Goal: Information Seeking & Learning: Learn about a topic

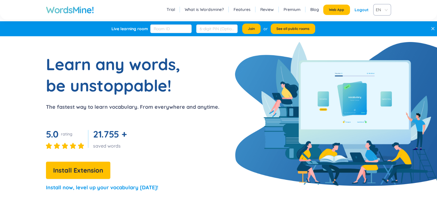
click at [361, 12] on div "Logout" at bounding box center [361, 10] width 14 height 10
click at [361, 12] on link "Login" at bounding box center [363, 10] width 11 height 10
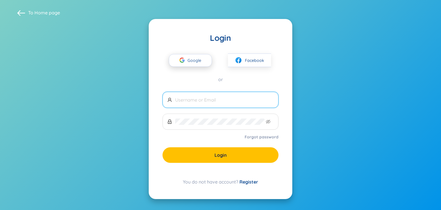
click at [196, 62] on span "Google" at bounding box center [195, 60] width 17 height 12
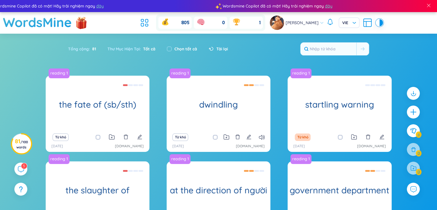
click at [134, 25] on header "WordsMine 805 0 1 [PERSON_NAME]" at bounding box center [218, 23] width 437 height 22
click at [146, 22] on icon at bounding box center [146, 20] width 3 height 3
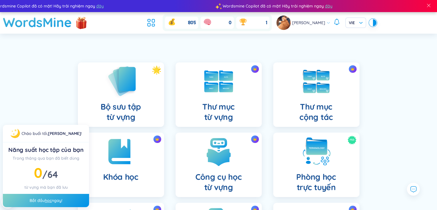
click at [130, 107] on h4 "Bộ sưu tập từ vựng" at bounding box center [120, 111] width 40 height 21
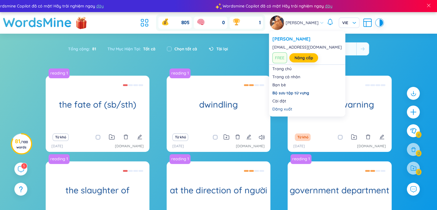
click at [293, 24] on span "[PERSON_NAME]" at bounding box center [301, 23] width 33 height 6
click at [318, 22] on span "[PERSON_NAME]" at bounding box center [301, 23] width 33 height 6
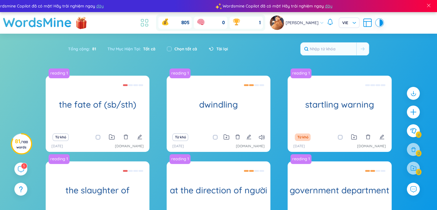
click at [144, 23] on icon at bounding box center [144, 23] width 10 height 10
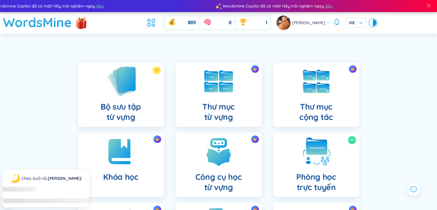
click at [122, 81] on img at bounding box center [121, 81] width 32 height 33
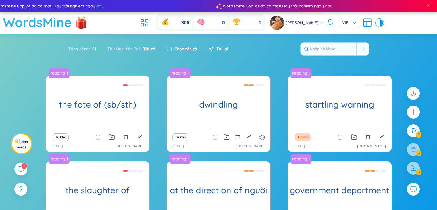
click at [47, 22] on h1 "WordsMine" at bounding box center [37, 22] width 69 height 20
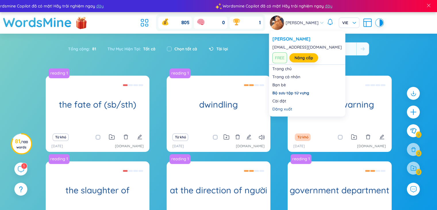
click at [319, 24] on div "[PERSON_NAME]" at bounding box center [297, 22] width 54 height 14
click at [321, 23] on icon at bounding box center [321, 23] width 4 height 4
click at [321, 23] on icon at bounding box center [321, 22] width 3 height 1
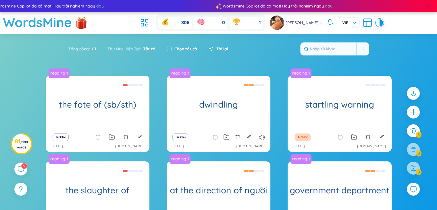
click at [429, 7] on span at bounding box center [428, 5] width 5 height 5
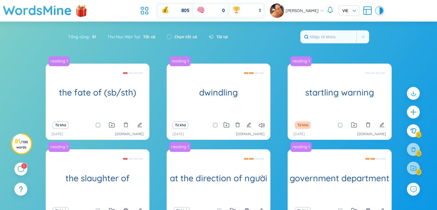
click at [364, 13] on icon at bounding box center [367, 10] width 10 height 10
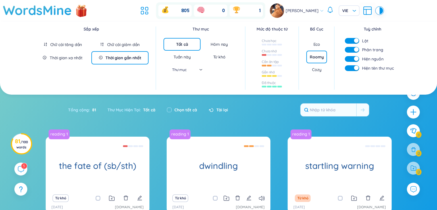
click at [189, 57] on div "Tuần này" at bounding box center [181, 57] width 17 height 6
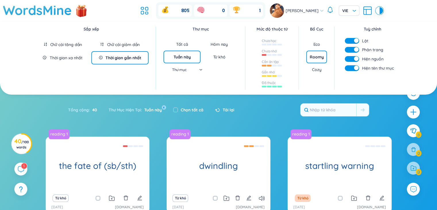
click at [217, 44] on div "Hôm nay" at bounding box center [218, 44] width 17 height 6
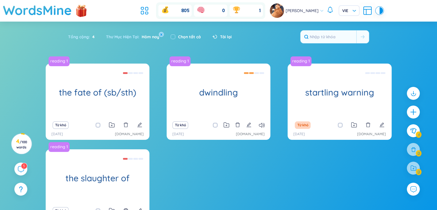
click at [162, 34] on button "x" at bounding box center [160, 34] width 5 height 5
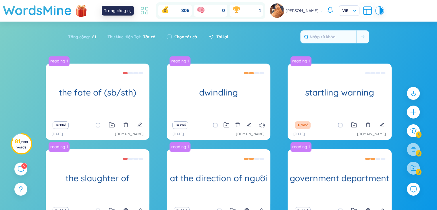
click at [147, 11] on icon at bounding box center [144, 10] width 10 height 10
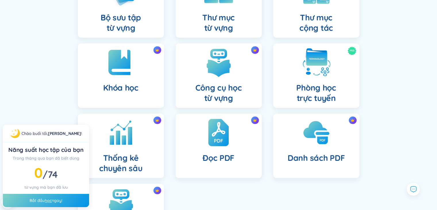
scroll to position [81, 0]
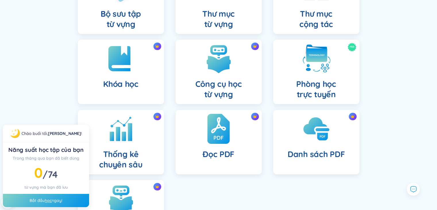
click at [214, 136] on img at bounding box center [218, 129] width 22 height 32
click at [316, 139] on img at bounding box center [316, 129] width 32 height 32
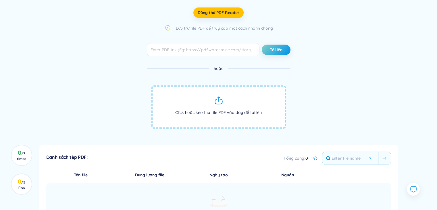
scroll to position [26, 0]
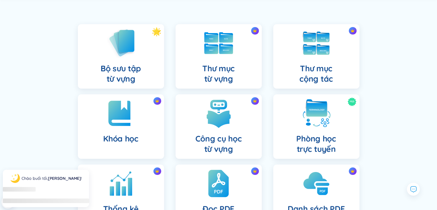
scroll to position [81, 0]
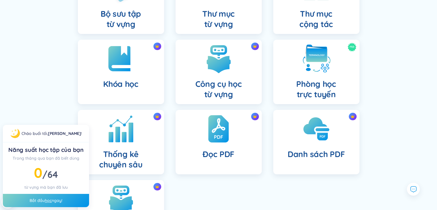
click at [134, 137] on img at bounding box center [121, 129] width 32 height 32
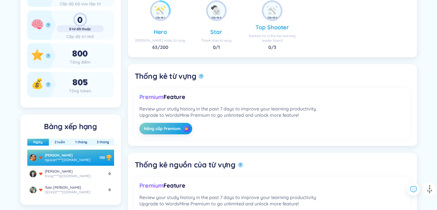
scroll to position [137, 0]
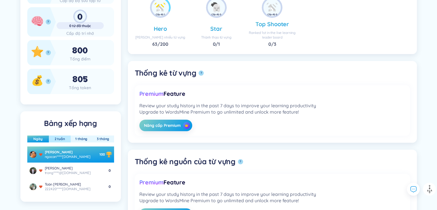
click at [58, 140] on button "2 tuần" at bounding box center [60, 138] width 20 height 7
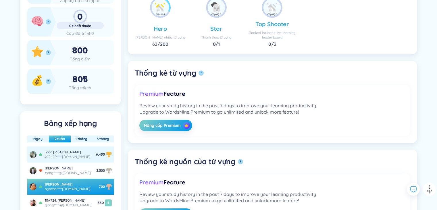
click at [77, 154] on div "Toàn [PERSON_NAME]" at bounding box center [68, 152] width 46 height 5
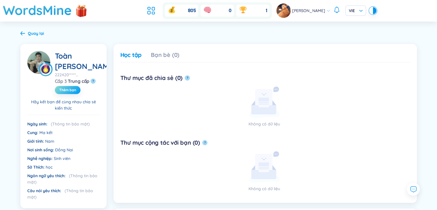
click at [71, 90] on span "Thêm bạn" at bounding box center [67, 90] width 17 height 5
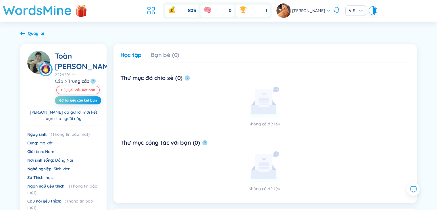
click at [22, 32] on icon at bounding box center [22, 33] width 5 height 4
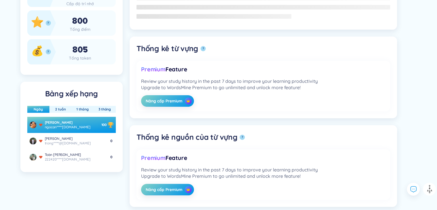
scroll to position [183, 0]
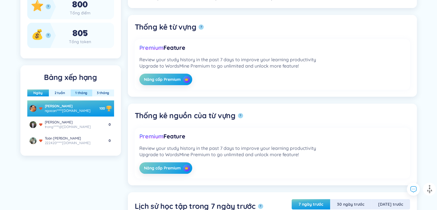
click at [82, 96] on button "1 tháng" at bounding box center [81, 92] width 21 height 7
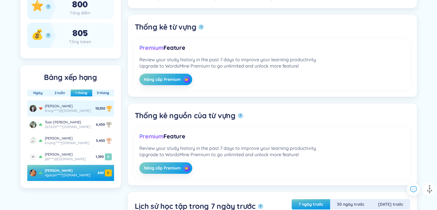
click at [63, 113] on div "trong*****@[DOMAIN_NAME]" at bounding box center [68, 110] width 46 height 5
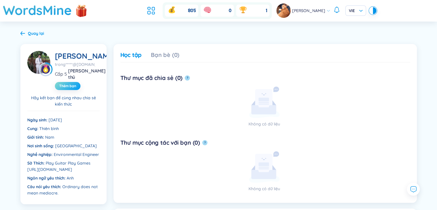
click at [68, 87] on button "Thêm bạn" at bounding box center [68, 86] width 26 height 8
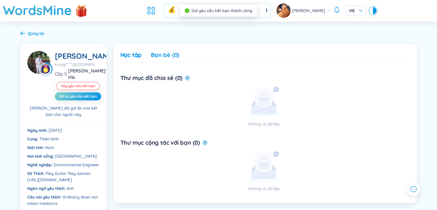
click at [164, 58] on div "Bạn bè (0)" at bounding box center [165, 55] width 28 height 8
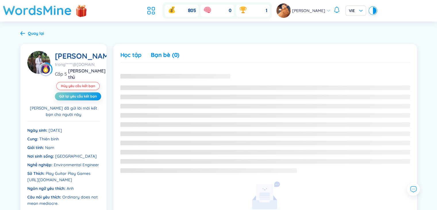
click at [135, 55] on div "Học tập" at bounding box center [131, 55] width 22 height 8
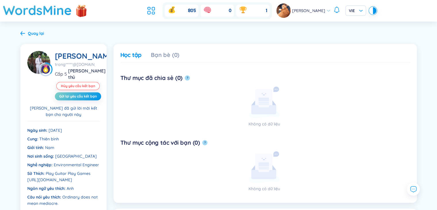
click at [28, 34] on div "Quay lại" at bounding box center [36, 33] width 16 height 6
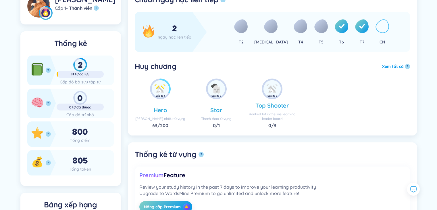
scroll to position [33, 0]
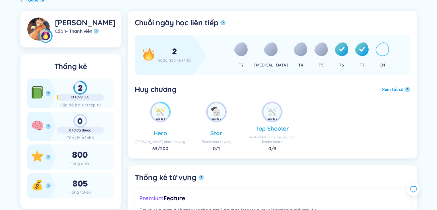
click at [72, 94] on div "2" at bounding box center [80, 88] width 47 height 14
click at [40, 98] on icon at bounding box center [36, 93] width 9 height 9
click at [47, 96] on button "?" at bounding box center [48, 92] width 5 height 5
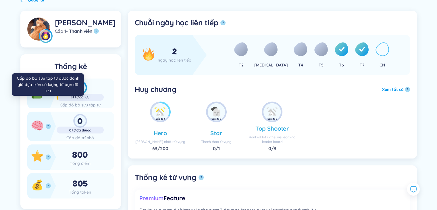
click at [48, 96] on button "?" at bounding box center [48, 92] width 5 height 5
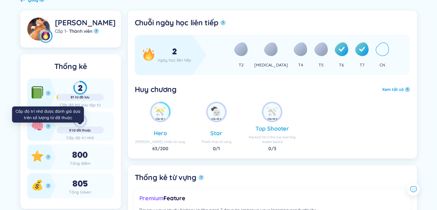
click at [49, 128] on button "?" at bounding box center [48, 125] width 5 height 5
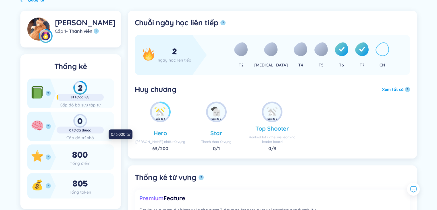
click at [81, 132] on div "0 từ đã thuộc" at bounding box center [80, 130] width 47 height 5
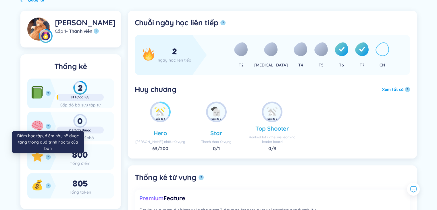
click at [49, 159] on button "?" at bounding box center [48, 156] width 5 height 5
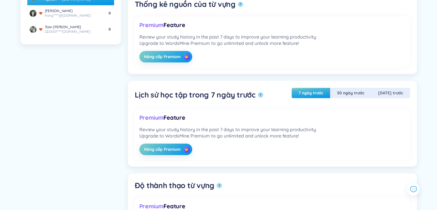
scroll to position [0, 0]
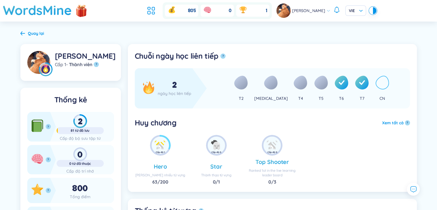
click at [30, 32] on div "Quay lại" at bounding box center [36, 33] width 16 height 6
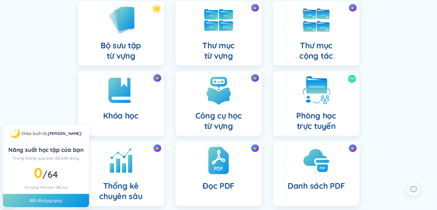
scroll to position [51, 0]
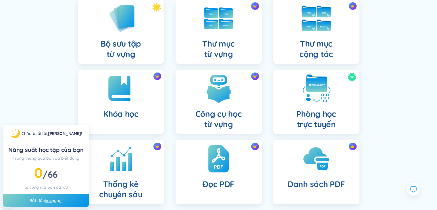
click at [336, 50] on div "Thư mục cộng tác" at bounding box center [316, 31] width 86 height 64
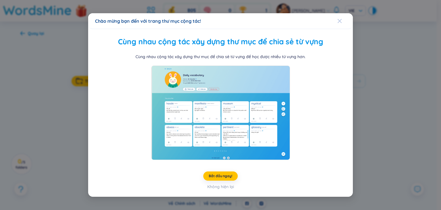
click at [338, 22] on icon "Close" at bounding box center [340, 21] width 4 height 4
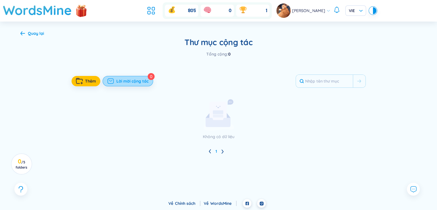
click at [134, 80] on span "Lời mời cộng tác" at bounding box center [132, 81] width 32 height 6
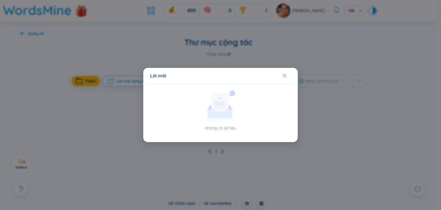
click at [281, 76] on div "Lời mời" at bounding box center [220, 75] width 141 height 6
click at [288, 74] on span "Close" at bounding box center [289, 75] width 15 height 15
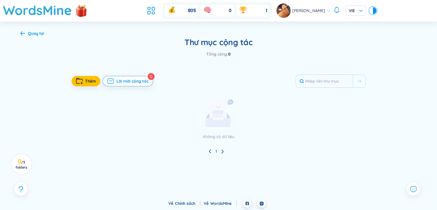
click at [24, 31] on div "Quay lại" at bounding box center [32, 33] width 24 height 6
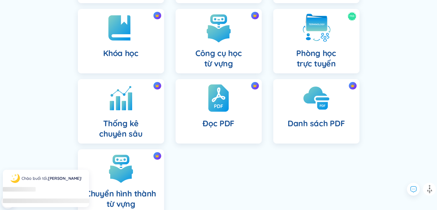
scroll to position [147, 0]
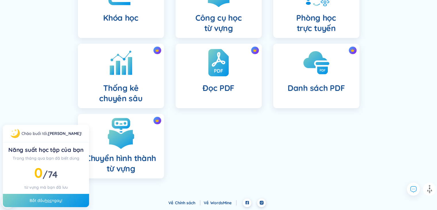
click at [135, 148] on img at bounding box center [121, 133] width 32 height 32
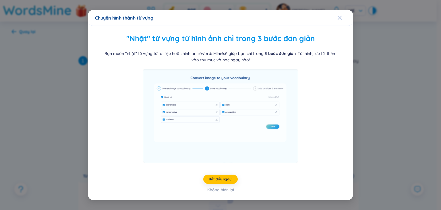
click at [338, 17] on icon "Close" at bounding box center [339, 17] width 5 height 5
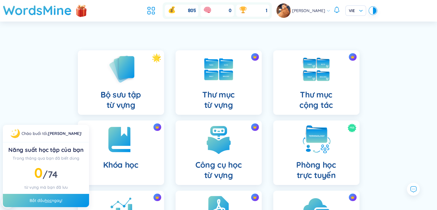
scroll to position [48, 0]
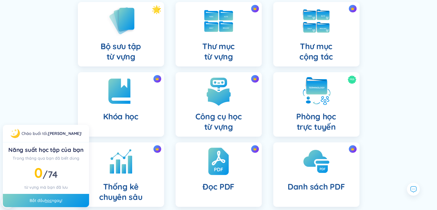
drag, startPoint x: 278, startPoint y: 137, endPoint x: 286, endPoint y: 132, distance: 9.9
click at [279, 137] on div "Mới Phòng học trực tuyến" at bounding box center [316, 107] width 98 height 70
click at [324, 108] on div "Mới Phòng học trực tuyến" at bounding box center [316, 104] width 86 height 64
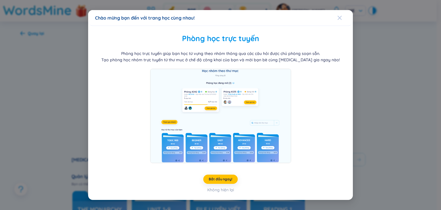
click at [343, 15] on span "Close" at bounding box center [344, 17] width 15 height 15
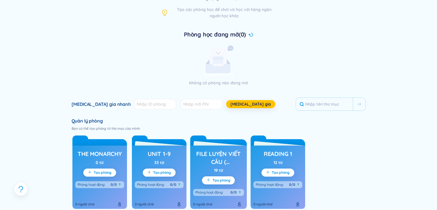
scroll to position [41, 0]
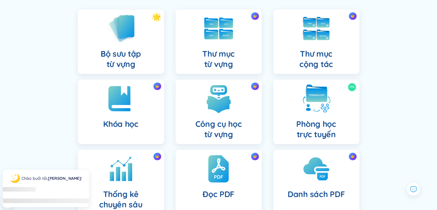
scroll to position [48, 0]
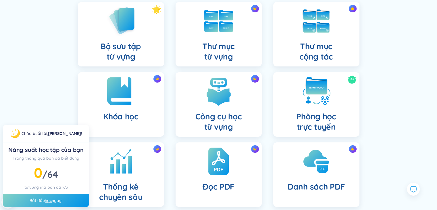
click at [128, 98] on img at bounding box center [121, 91] width 32 height 32
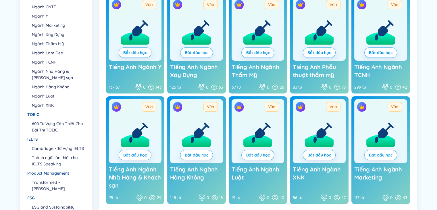
scroll to position [105, 0]
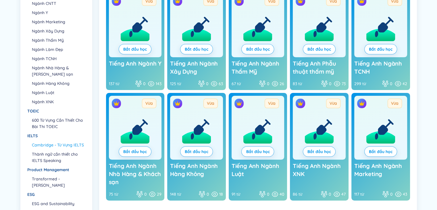
click at [55, 148] on li "Cambridge - Từ Vựng IELTS" at bounding box center [58, 145] width 53 height 6
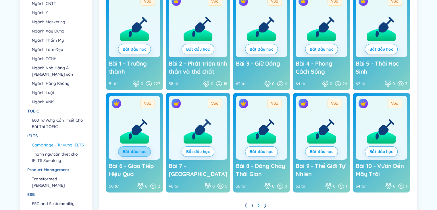
click at [139, 154] on span "Bắt đầu học" at bounding box center [135, 151] width 24 height 6
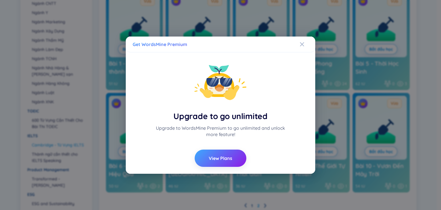
click at [301, 62] on div "Upgrade to go unlimited Upgrade to WordsMine Premium to go unlimited and unlock…" at bounding box center [221, 112] width 176 height 107
click at [301, 44] on icon "Close" at bounding box center [302, 44] width 4 height 4
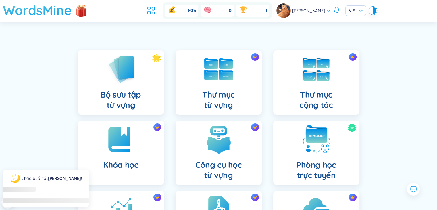
click at [20, 7] on h1 "WordsMine" at bounding box center [37, 10] width 69 height 20
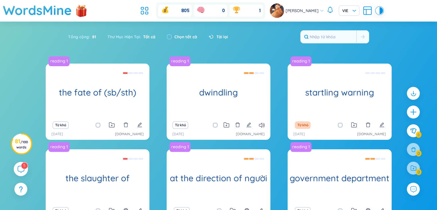
click at [16, 166] on div "5" at bounding box center [21, 169] width 14 height 14
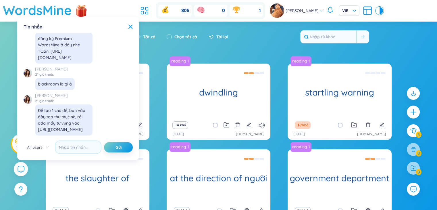
click at [18, 167] on icon at bounding box center [20, 168] width 7 height 7
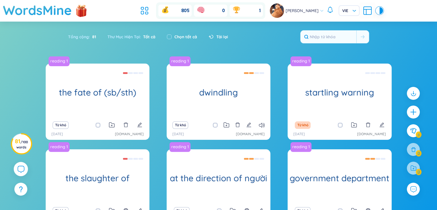
click at [18, 167] on icon at bounding box center [20, 168] width 7 height 7
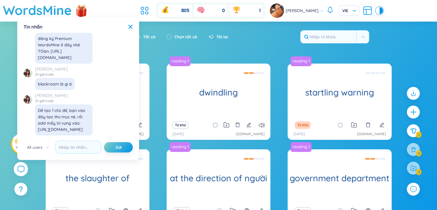
click at [18, 167] on icon at bounding box center [20, 168] width 7 height 7
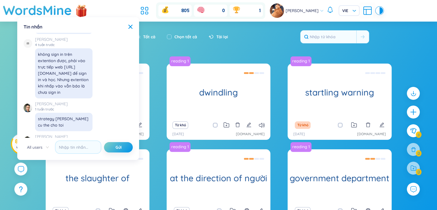
scroll to position [6359, 0]
click at [263, 40] on div "Tổng cộng : 81 Thư Mục Hiện Tại : Tất cả Chọn tất cả Tải lại" at bounding box center [218, 39] width 358 height 25
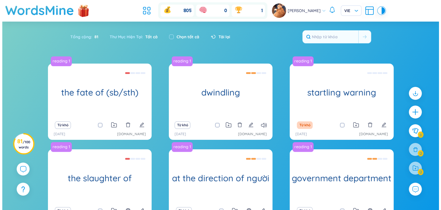
scroll to position [6648, 0]
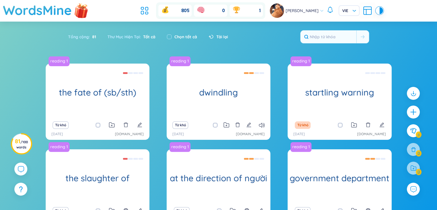
click at [85, 11] on img at bounding box center [81, 10] width 17 height 23
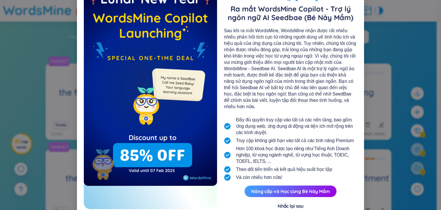
scroll to position [38, 0]
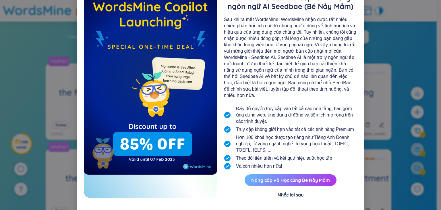
click at [307, 175] on button "Nâng cấp và Học cùng Bé Nảy Mầm" at bounding box center [291, 179] width 92 height 11
click at [295, 175] on button "Nâng cấp và Học cùng Bé Nảy Mầm" at bounding box center [291, 179] width 92 height 11
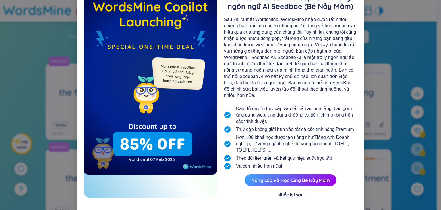
click at [289, 191] on div "Nhắc lại sau" at bounding box center [291, 194] width 26 height 6
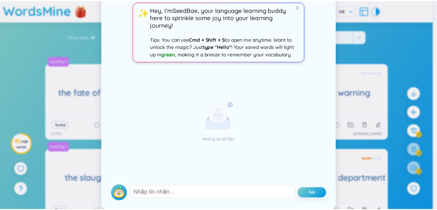
scroll to position [0, 0]
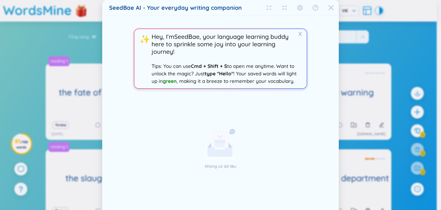
click at [328, 10] on icon "Close" at bounding box center [330, 7] width 5 height 5
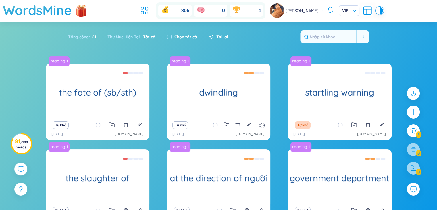
click at [376, 12] on div "[PERSON_NAME]" at bounding box center [326, 10] width 113 height 14
click at [379, 13] on div at bounding box center [377, 10] width 3 height 7
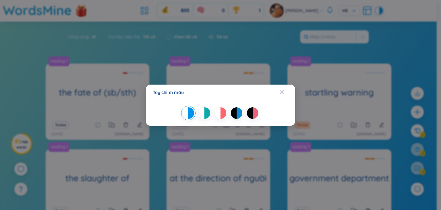
click at [379, 13] on div "Tùy chỉnh màu" at bounding box center [220, 105] width 441 height 210
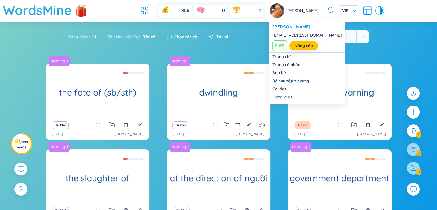
click at [318, 12] on span "[PERSON_NAME]" at bounding box center [301, 10] width 33 height 6
click at [307, 48] on link "Nâng cấp" at bounding box center [303, 45] width 19 height 6
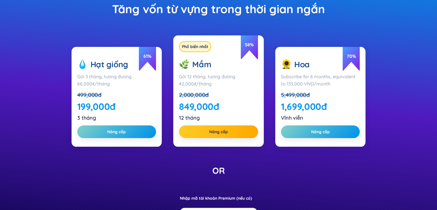
scroll to position [57, 0]
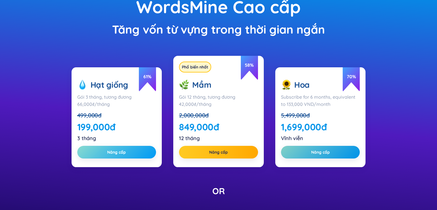
click at [135, 151] on button "Nâng cấp" at bounding box center [116, 152] width 79 height 13
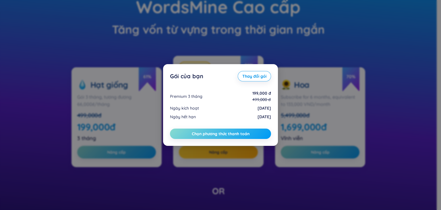
click at [220, 136] on span "Chọn phương thức thanh toán" at bounding box center [221, 134] width 58 height 6
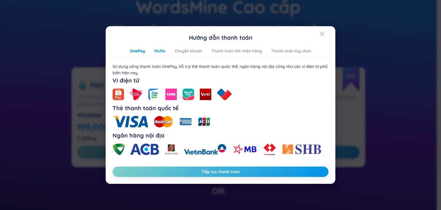
click at [156, 50] on div "MoMo" at bounding box center [159, 51] width 11 height 6
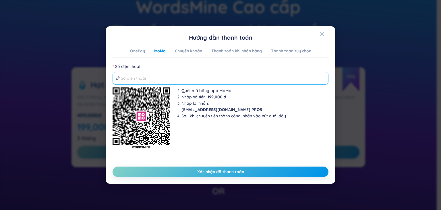
click at [163, 75] on input "Số điện thoại" at bounding box center [223, 78] width 204 height 6
click at [160, 77] on input "Số điện thoại" at bounding box center [223, 78] width 204 height 6
type input "0969270928"
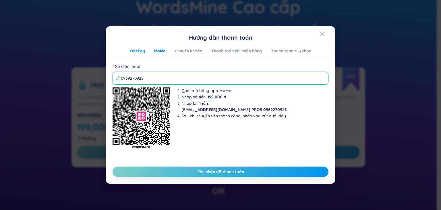
click at [141, 52] on div "OnePay" at bounding box center [137, 51] width 15 height 6
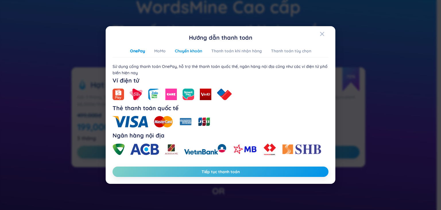
click at [185, 52] on div "Chuyển khoản" at bounding box center [188, 51] width 27 height 6
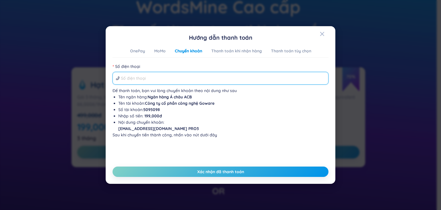
click at [176, 76] on input "Số điện thoại" at bounding box center [223, 78] width 204 height 6
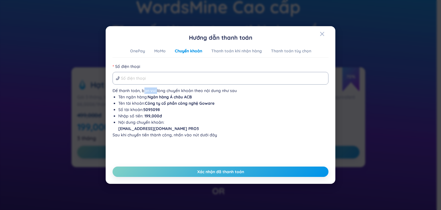
drag, startPoint x: 144, startPoint y: 92, endPoint x: 158, endPoint y: 90, distance: 14.0
click at [156, 89] on div "Để thanh toán, bạn vui lòng chuyển khoản theo nội dung như sau" at bounding box center [221, 90] width 216 height 6
click at [250, 50] on div "Thanh toán khi nhận hàng" at bounding box center [236, 51] width 51 height 6
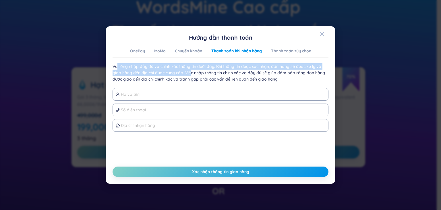
drag, startPoint x: 117, startPoint y: 68, endPoint x: 219, endPoint y: 64, distance: 102.5
click at [181, 75] on div "Vui lòng nhập đầy đủ và chính xác thông tin dưới đây. Khi thông tin được xác nh…" at bounding box center [221, 72] width 216 height 19
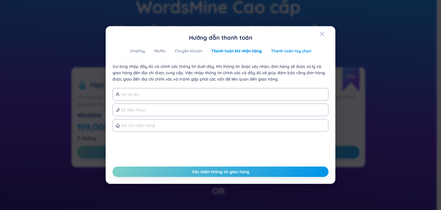
click at [287, 51] on div "Thanh toán tùy chọn" at bounding box center [291, 51] width 40 height 6
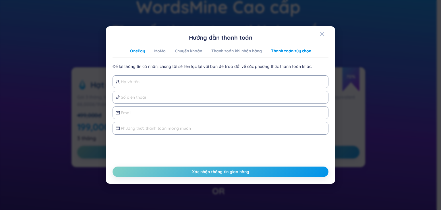
click at [144, 50] on div "OnePay" at bounding box center [137, 51] width 15 height 6
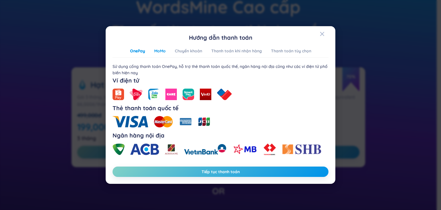
click at [160, 51] on div "MoMo" at bounding box center [159, 51] width 11 height 6
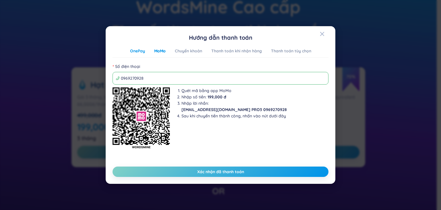
click at [144, 50] on div "OnePay" at bounding box center [137, 51] width 15 height 6
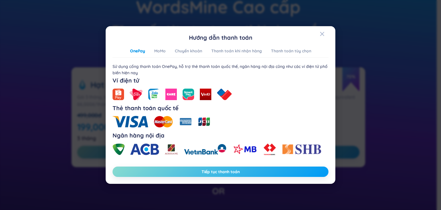
click at [240, 173] on button "Tiếp tục thanh toán" at bounding box center [221, 171] width 216 height 10
click at [156, 52] on div "MoMo" at bounding box center [159, 51] width 11 height 6
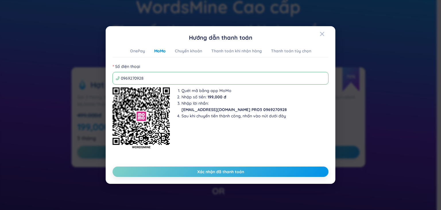
click at [160, 49] on div "MoMo" at bounding box center [159, 51] width 11 height 6
click at [191, 52] on div "Chuyển khoản" at bounding box center [188, 51] width 27 height 6
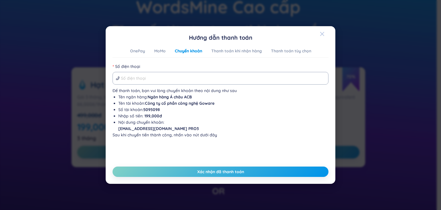
click at [323, 35] on icon "Close" at bounding box center [322, 34] width 4 height 4
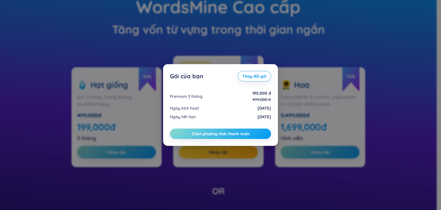
click at [251, 136] on button "Chọn phương thức thanh toán" at bounding box center [220, 133] width 101 height 10
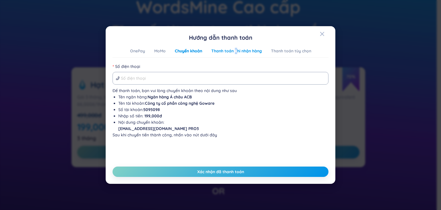
click at [236, 50] on div "Thanh toán khi nhận hàng" at bounding box center [236, 51] width 51 height 6
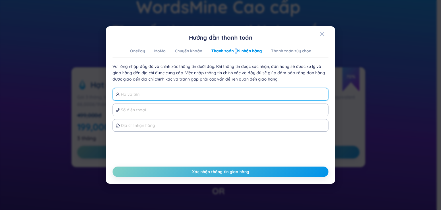
click at [153, 92] on input "text" at bounding box center [223, 94] width 204 height 6
type input "N"
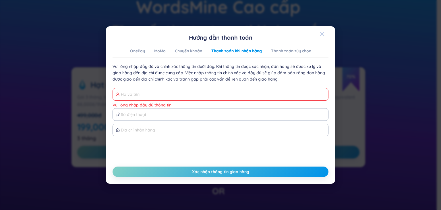
click at [323, 36] on div "Close" at bounding box center [322, 33] width 5 height 15
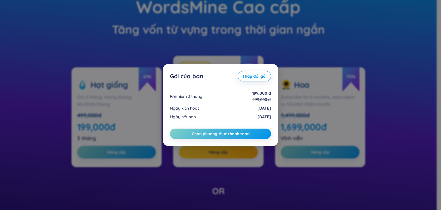
click at [301, 45] on div "Gói của bạn [PERSON_NAME] đổi gói Premium 3 tháng 199,000 đ 499,000 đ Ngày kích…" at bounding box center [220, 105] width 441 height 210
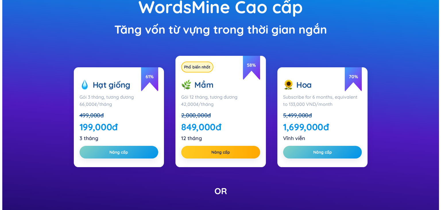
scroll to position [0, 0]
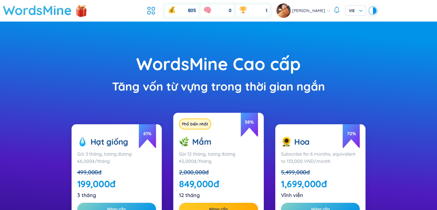
click at [47, 10] on h1 "WordsMine" at bounding box center [37, 10] width 69 height 20
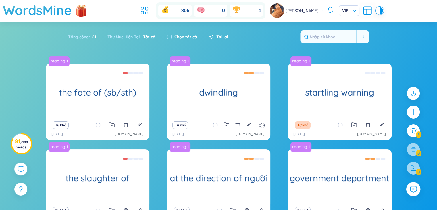
click at [413, 189] on icon at bounding box center [412, 188] width 7 height 7
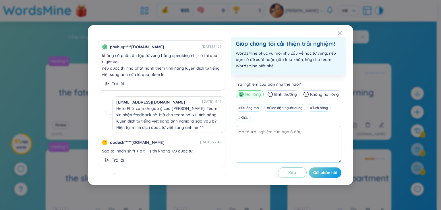
click at [271, 138] on textarea at bounding box center [289, 144] width 106 height 37
click at [265, 134] on textarea at bounding box center [289, 144] width 106 height 37
type textarea "hi có ai hướng dẫn mình đăng kí premium không ạ"
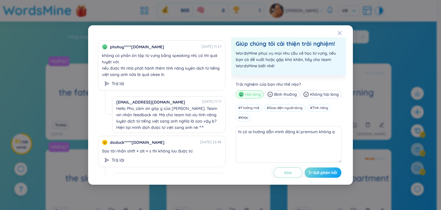
click at [326, 170] on span "Gửi phản hồi" at bounding box center [325, 172] width 24 height 6
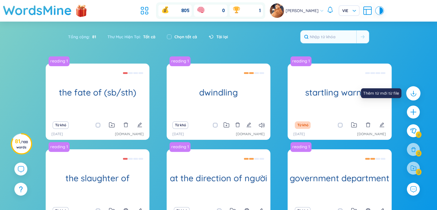
click at [414, 93] on icon at bounding box center [412, 92] width 7 height 7
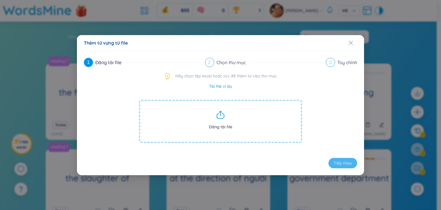
click at [220, 115] on icon at bounding box center [220, 113] width 0 height 4
click at [224, 127] on span "Đăng tải file" at bounding box center [220, 121] width 163 height 43
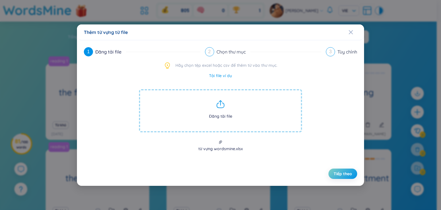
click at [347, 167] on div "1 Đăng tải file 2 Chọn thư mục 3 Tùy chỉnh Hãy chọn tệp excel hoặc csv để thêm …" at bounding box center [220, 112] width 273 height 131
click at [348, 171] on span "Tiếp theo" at bounding box center [343, 173] width 18 height 6
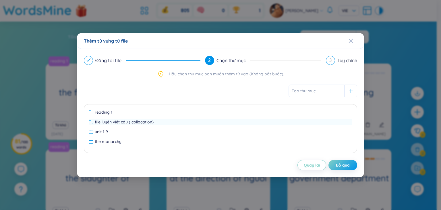
click at [112, 120] on span "file luyện viết câu ( collocation)" at bounding box center [124, 122] width 59 height 6
click at [339, 166] on span "Tiếp theo" at bounding box center [343, 165] width 18 height 6
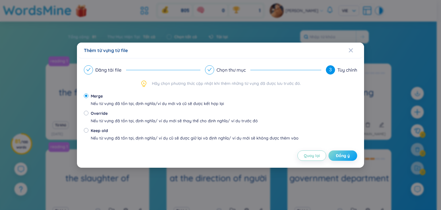
click at [347, 158] on span "Đồng ý" at bounding box center [343, 155] width 14 height 6
click at [98, 111] on div "Override" at bounding box center [174, 113] width 167 height 6
click at [88, 111] on input "Override Nếu từ vựng đã tồn tại, định nghĩa/ ví dụ mới sẽ thay thế cho định ngh…" at bounding box center [86, 113] width 5 height 5
radio input "true"
click at [91, 99] on div "Merge Nếu từ vựng đã tồn tại, định nghĩa/ví dụ mới và cũ sẽ được kết hợp lại" at bounding box center [157, 100] width 133 height 14
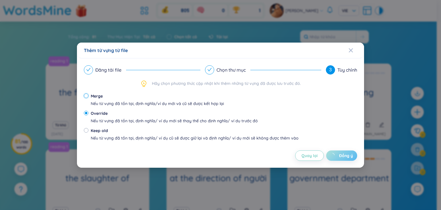
click at [88, 98] on input "Merge Nếu từ vựng đã tồn tại, định nghĩa/ví dụ mới và cũ sẽ được kết hợp lại" at bounding box center [86, 95] width 5 height 5
radio input "true"
radio input "false"
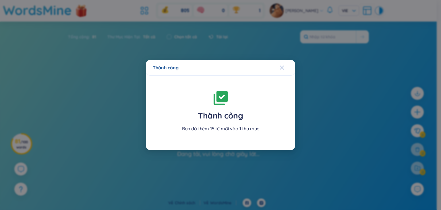
click at [282, 66] on icon "Close" at bounding box center [282, 67] width 5 height 5
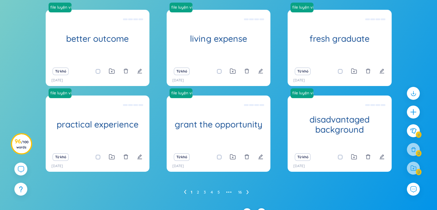
scroll to position [55, 0]
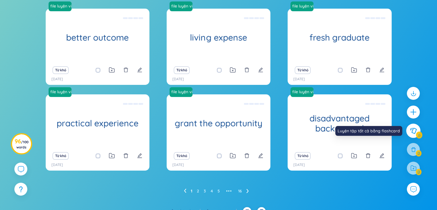
click at [416, 129] on button at bounding box center [413, 130] width 14 height 14
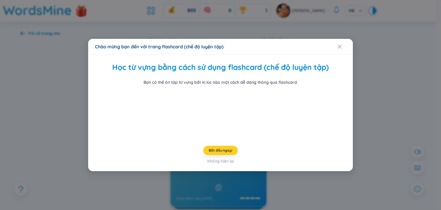
click at [229, 153] on button "Bắt đầu ngay!" at bounding box center [220, 150] width 34 height 9
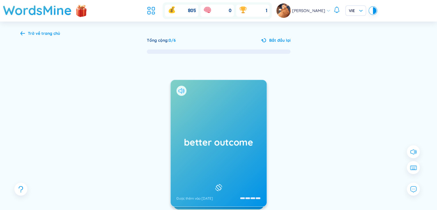
click at [179, 89] on icon at bounding box center [181, 90] width 6 height 5
click at [414, 168] on icon at bounding box center [412, 167] width 7 height 5
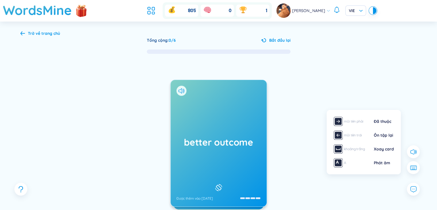
click at [307, 186] on div "better outcome Được thêm vào [DATE] kết quả tốt hơn Được thêm vào [DATE] living…" at bounding box center [218, 148] width 396 height 189
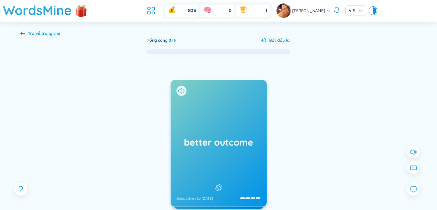
click at [179, 93] on div at bounding box center [181, 91] width 10 height 10
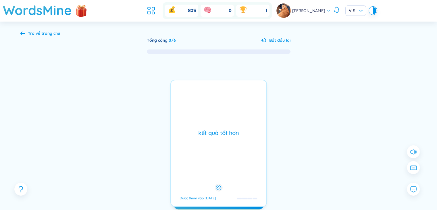
click at [195, 91] on div "kết quả tốt hơn Được thêm vào [DATE]" at bounding box center [218, 143] width 96 height 127
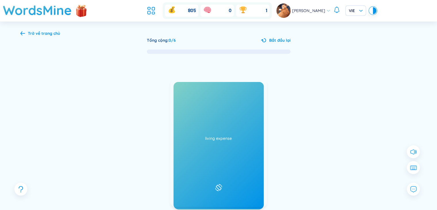
click at [180, 89] on icon at bounding box center [179, 90] width 3 height 5
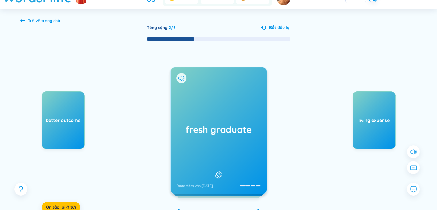
scroll to position [18, 0]
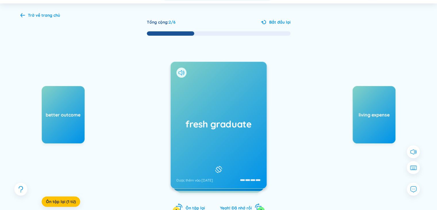
click at [182, 72] on icon at bounding box center [181, 72] width 6 height 5
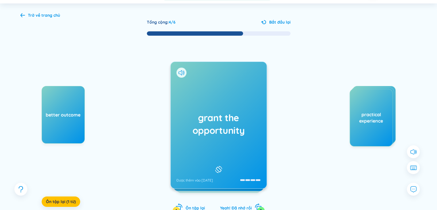
click at [203, 90] on div "grant the opportunity Được thêm vào [DATE]" at bounding box center [218, 125] width 96 height 126
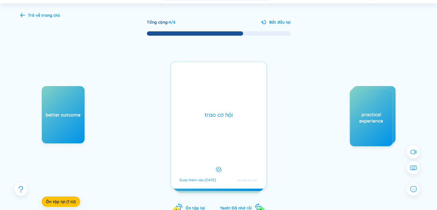
click at [203, 90] on div "trao cơ hội Được thêm vào [DATE]" at bounding box center [218, 124] width 96 height 127
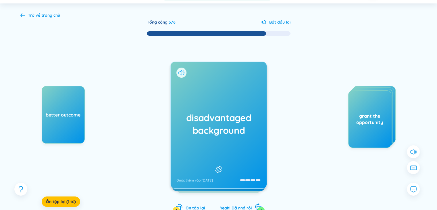
click at [179, 73] on icon at bounding box center [181, 72] width 6 height 5
click at [230, 107] on div "disadvantaged background Được thêm vào [DATE]" at bounding box center [218, 125] width 96 height 126
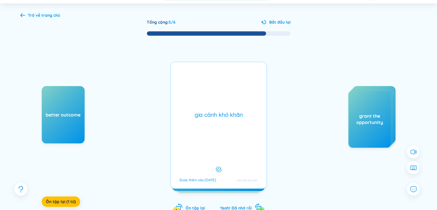
click at [230, 107] on div "gia cảnh khó khăn Được thêm vào [DATE]" at bounding box center [218, 124] width 96 height 127
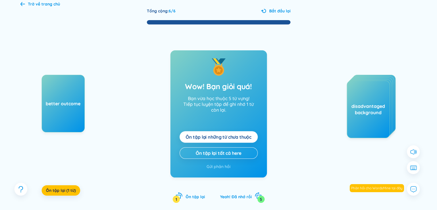
scroll to position [30, 0]
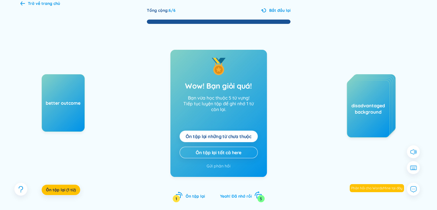
click at [241, 197] on span "Yeah! Đã nhớ rồi" at bounding box center [236, 195] width 32 height 5
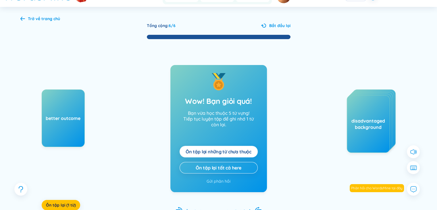
scroll to position [15, 0]
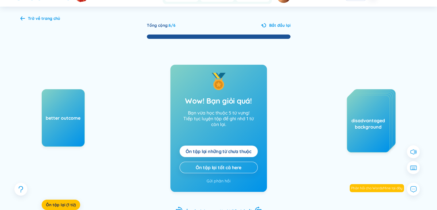
click at [24, 19] on icon at bounding box center [22, 18] width 5 height 4
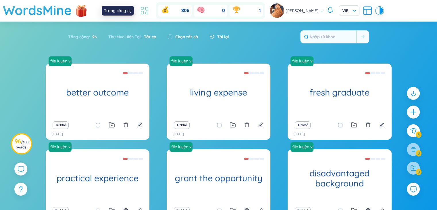
click at [142, 11] on icon at bounding box center [142, 12] width 3 height 3
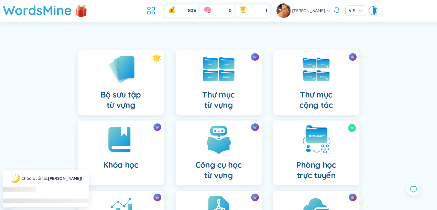
click at [240, 84] on div "Thư mục từ vựng" at bounding box center [218, 82] width 86 height 64
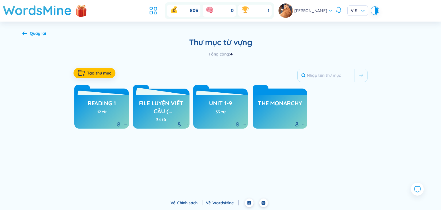
click at [170, 106] on h3 "file luyện viết câu ( collocation)" at bounding box center [161, 107] width 51 height 16
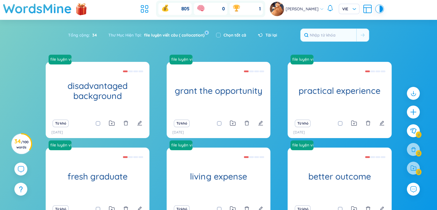
scroll to position [2, 0]
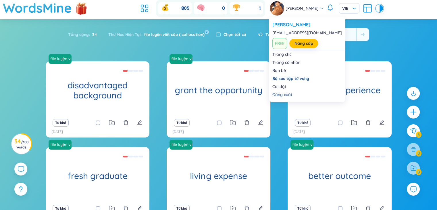
click at [317, 5] on span "[PERSON_NAME]" at bounding box center [301, 8] width 33 height 6
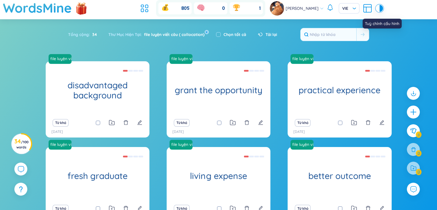
click at [366, 8] on icon at bounding box center [366, 9] width 0 height 5
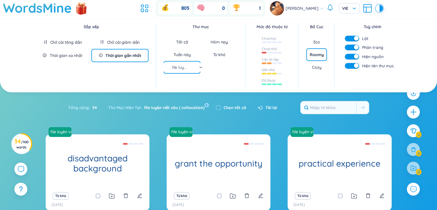
click at [220, 42] on div "Hôm nay" at bounding box center [218, 42] width 17 height 6
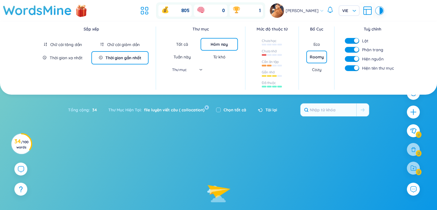
click at [198, 67] on div "Thư mục" at bounding box center [182, 69] width 40 height 9
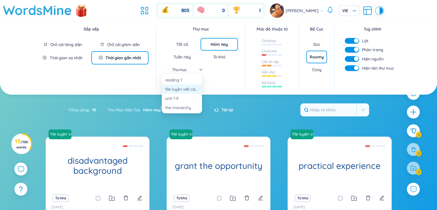
click at [186, 91] on div "file luyện viết câu ( collocation)" at bounding box center [181, 89] width 33 height 6
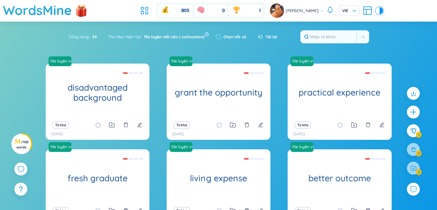
click at [258, 122] on section "Sắp xếp Chữ cái tăng dần Chữ cái giảm dần Thời gian xa nhất Thời gian gần nhất …" at bounding box center [218, 142] width 437 height 240
click at [367, 13] on icon at bounding box center [367, 10] width 10 height 10
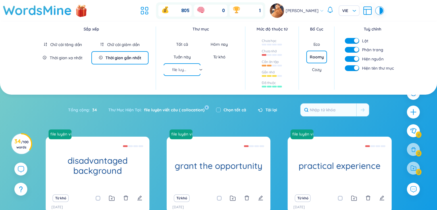
click at [356, 47] on div "button" at bounding box center [356, 49] width 5 height 5
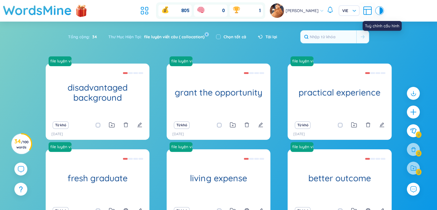
click at [365, 8] on icon at bounding box center [367, 10] width 10 height 10
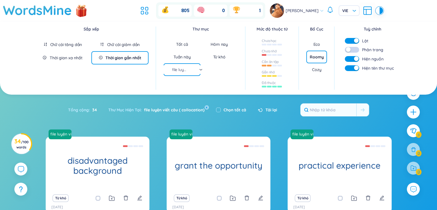
click at [355, 51] on button "button" at bounding box center [351, 50] width 14 height 6
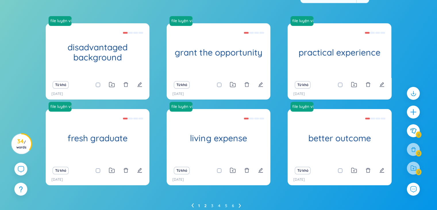
click at [204, 201] on link "2" at bounding box center [205, 205] width 2 height 9
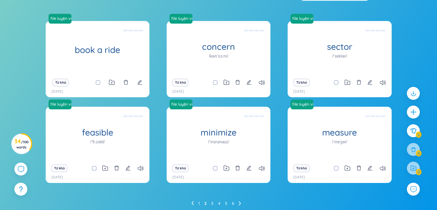
scroll to position [40, 0]
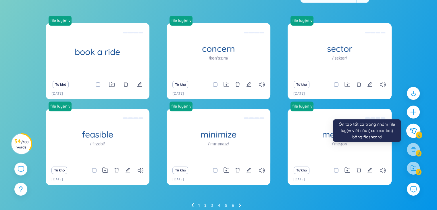
click at [412, 130] on icon at bounding box center [413, 130] width 7 height 6
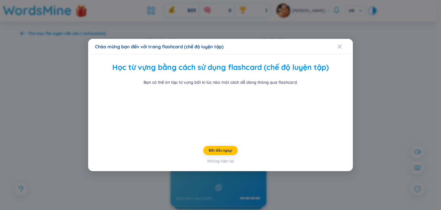
click at [338, 79] on div "Bạn có thể ôn tập từ vựng bất kì lúc nào một cách dễ dàng thông qua flashcard." at bounding box center [220, 106] width 248 height 55
click at [338, 44] on icon "Close" at bounding box center [340, 46] width 4 height 4
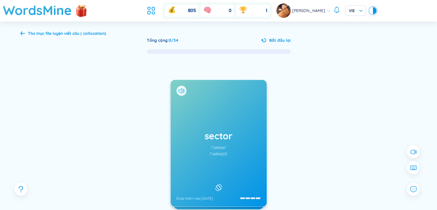
click at [183, 90] on icon at bounding box center [182, 90] width 1 height 3
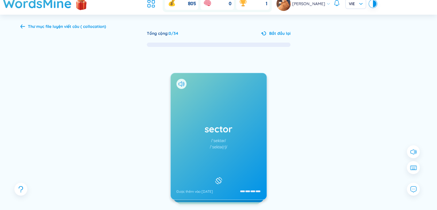
scroll to position [13, 0]
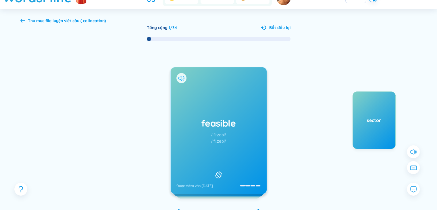
click at [180, 76] on icon at bounding box center [181, 77] width 6 height 5
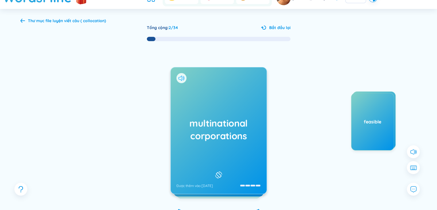
click at [180, 80] on icon at bounding box center [181, 77] width 6 height 5
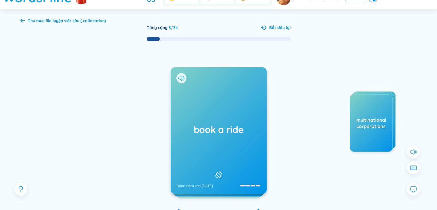
click at [181, 76] on icon at bounding box center [181, 77] width 6 height 5
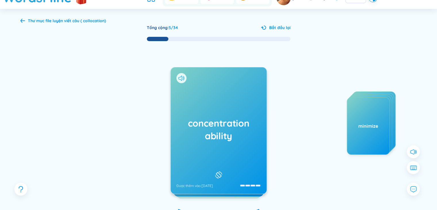
click at [182, 79] on icon at bounding box center [181, 77] width 6 height 5
click at [218, 95] on div "concentration ability Được thêm vào [DATE]" at bounding box center [218, 130] width 96 height 126
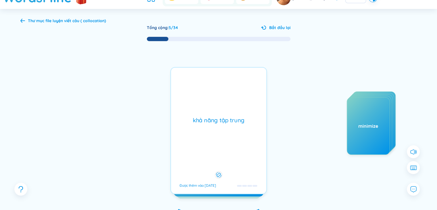
click at [218, 95] on div "khả năng tập trung Được thêm vào [DATE]" at bounding box center [218, 130] width 96 height 127
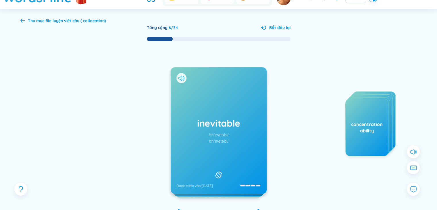
click at [181, 79] on icon at bounding box center [181, 77] width 6 height 5
click at [225, 112] on div "inevitable /ɪnˈevɪtəbl/ /ɪnˈevɪtəbl/ Được thêm vào [DATE]" at bounding box center [218, 130] width 96 height 126
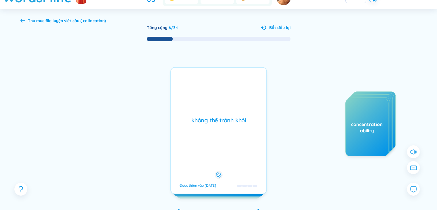
click at [225, 112] on div "không thể tránh khỏi Được thêm vào [DATE]" at bounding box center [218, 130] width 96 height 127
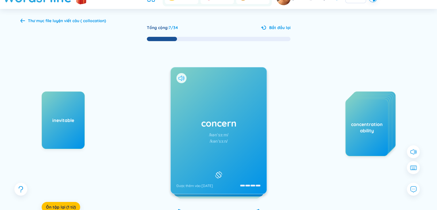
click at [180, 78] on icon at bounding box center [181, 77] width 6 height 5
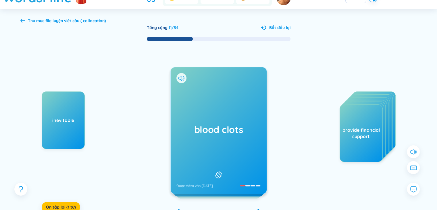
click at [228, 121] on div "[MEDICAL_DATA] Được thêm vào [DATE]" at bounding box center [218, 130] width 96 height 126
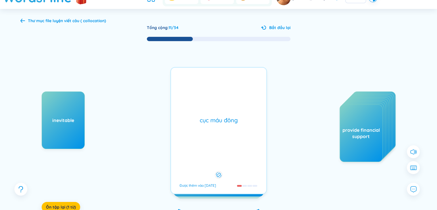
click at [228, 121] on div "cục máu đông" at bounding box center [219, 120] width 90 height 8
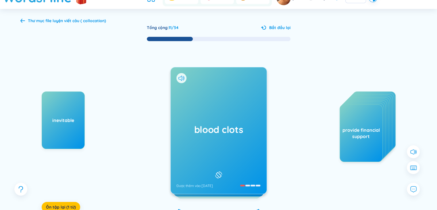
drag, startPoint x: 228, startPoint y: 121, endPoint x: 371, endPoint y: 114, distance: 142.6
click at [383, 115] on div "inevitable Ôn tập lại (1 từ) [MEDICAL_DATA] Được thêm vào [DATE] cục máu đông Đ…" at bounding box center [218, 136] width 396 height 189
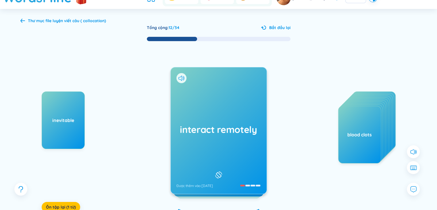
click at [188, 87] on div "interact remotely Được thêm vào [DATE]" at bounding box center [218, 130] width 96 height 126
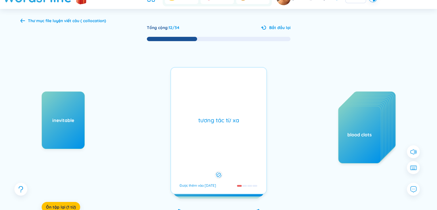
click at [189, 89] on div "interact remotely Được thêm vào [DATE]" at bounding box center [218, 130] width 96 height 126
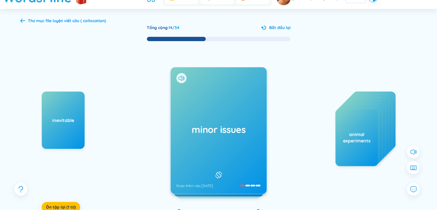
click at [214, 103] on div "minor issues Được thêm vào [DATE]" at bounding box center [218, 130] width 96 height 126
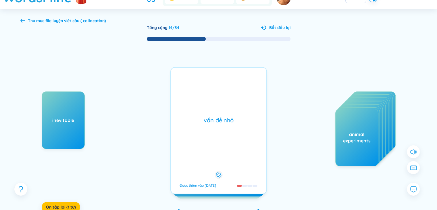
click at [214, 103] on div "minor issues Được thêm vào [DATE] vấn đề nhỏ Được thêm vào [DATE]" at bounding box center [218, 130] width 96 height 127
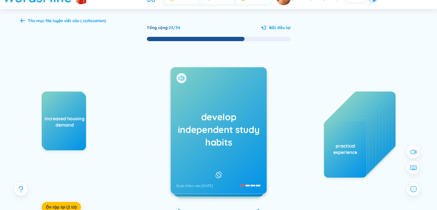
click at [229, 128] on h1 "develop independent study habits" at bounding box center [218, 129] width 84 height 38
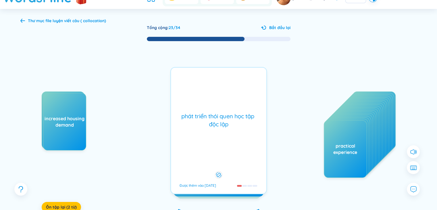
click at [229, 128] on div "phát triển thói quen học tập độc lập" at bounding box center [219, 120] width 90 height 16
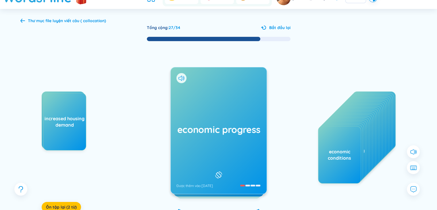
click at [228, 129] on h1 "economic progress" at bounding box center [218, 129] width 84 height 13
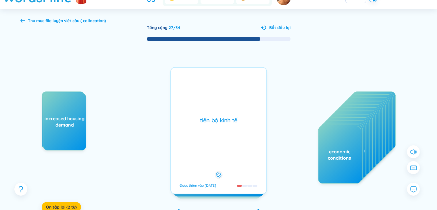
click at [228, 129] on div "tiến bộ kinh tế Được thêm vào [DATE]" at bounding box center [218, 130] width 96 height 127
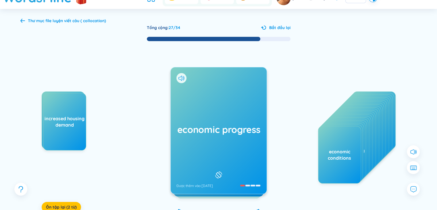
drag, startPoint x: 228, startPoint y: 129, endPoint x: 326, endPoint y: 104, distance: 100.2
click at [326, 104] on div "inevitable increased housing demand Ôn tập lại (2 từ) economic progress Được th…" at bounding box center [218, 136] width 396 height 189
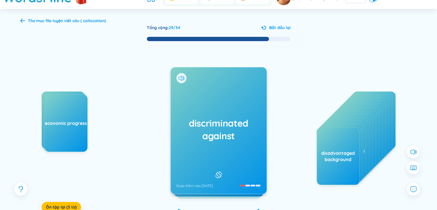
click at [238, 121] on h1 "discriminated against" at bounding box center [218, 129] width 84 height 25
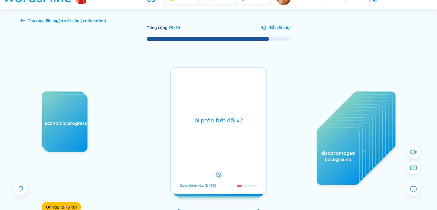
click at [238, 121] on div "bị phân biệt đối xử" at bounding box center [219, 120] width 90 height 8
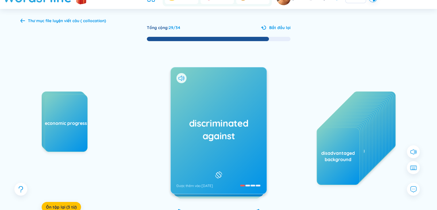
click at [238, 121] on h1 "discriminated against" at bounding box center [218, 129] width 84 height 25
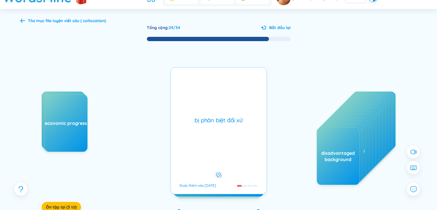
click at [238, 121] on div "bị phân biệt đối xử" at bounding box center [219, 120] width 90 height 8
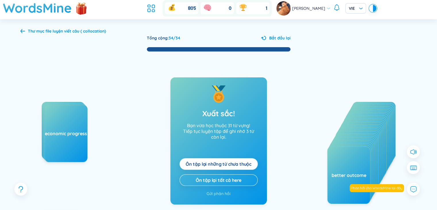
scroll to position [2, 0]
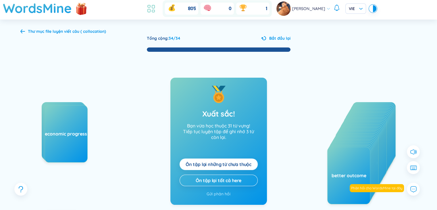
click at [146, 9] on icon at bounding box center [151, 8] width 10 height 10
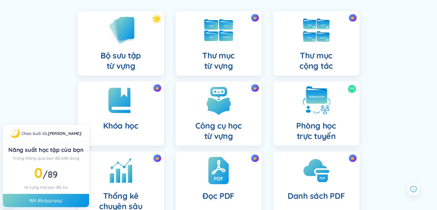
scroll to position [40, 0]
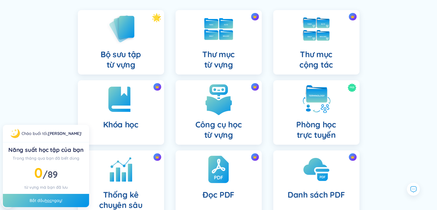
click at [233, 111] on img at bounding box center [219, 99] width 32 height 32
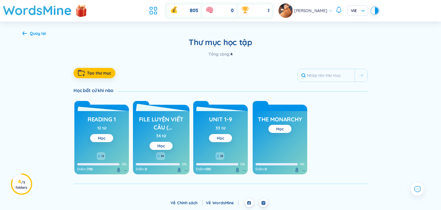
click at [158, 141] on div "file luyện viết câu ( collocation) 34 từ Học" at bounding box center [161, 132] width 51 height 36
click at [161, 145] on link "Học" at bounding box center [160, 145] width 7 height 5
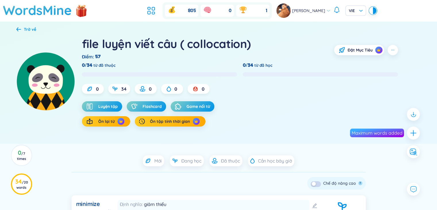
click at [163, 162] on div "Mới Đang học Đã thuộc Cần học bây giờ" at bounding box center [218, 160] width 157 height 11
click at [152, 162] on div "Mới" at bounding box center [154, 160] width 22 height 11
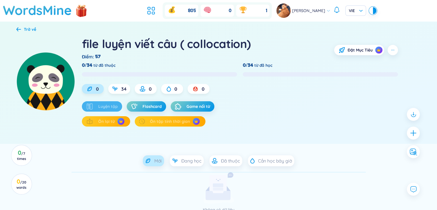
scroll to position [26, 0]
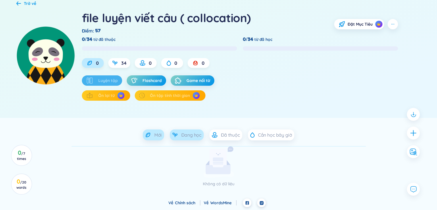
click at [183, 132] on span "Đang học" at bounding box center [191, 134] width 20 height 6
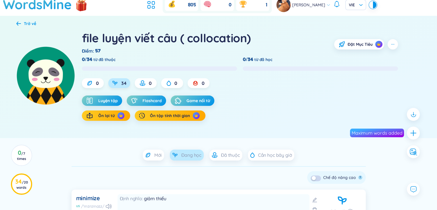
scroll to position [8, 0]
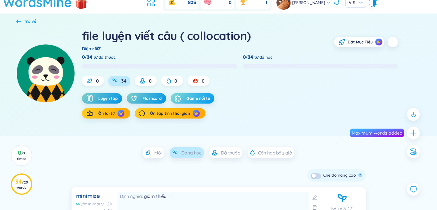
click at [209, 97] on span "Game nối từ" at bounding box center [198, 98] width 24 height 6
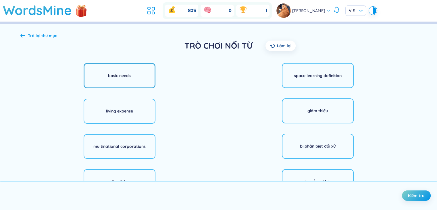
click at [119, 77] on div "basic needs" at bounding box center [119, 75] width 23 height 6
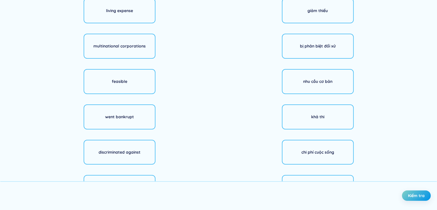
scroll to position [101, 0]
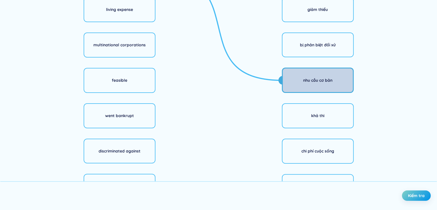
click at [311, 90] on div "nhu cầu cơ bản" at bounding box center [318, 79] width 72 height 25
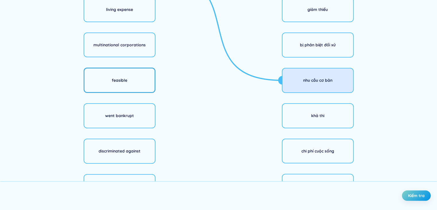
click at [134, 85] on div "feasible" at bounding box center [120, 79] width 72 height 25
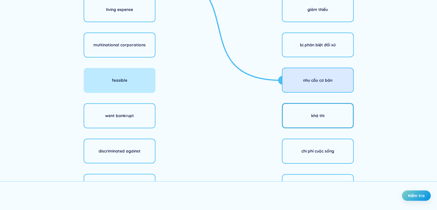
click at [335, 116] on div "khả thi" at bounding box center [318, 115] width 72 height 25
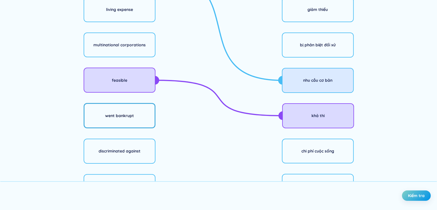
click at [135, 111] on div "went bankrupt" at bounding box center [120, 115] width 72 height 25
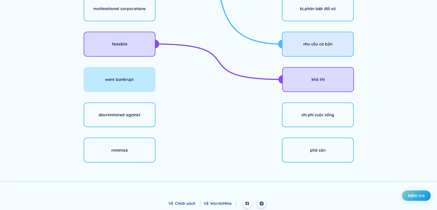
scroll to position [138, 0]
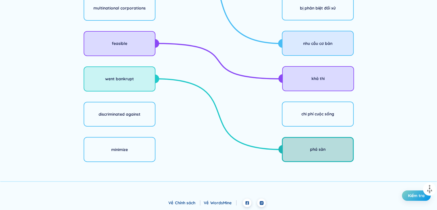
click at [331, 147] on div "phá sản" at bounding box center [318, 149] width 72 height 25
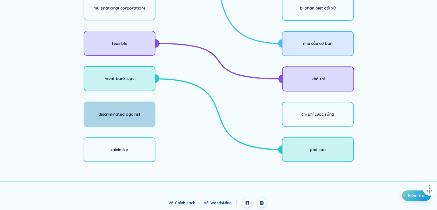
click at [131, 119] on div "discriminated against" at bounding box center [120, 113] width 72 height 25
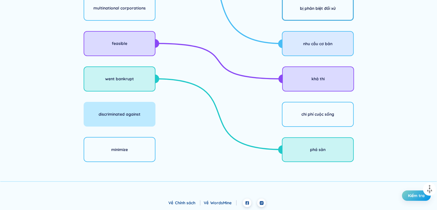
click at [346, 9] on div "bị phân biệt đối xử" at bounding box center [318, 8] width 72 height 25
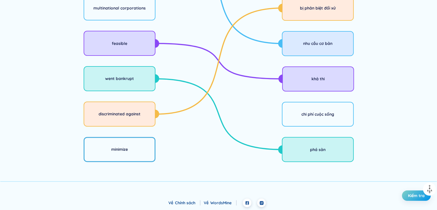
click at [119, 159] on div "minimize" at bounding box center [120, 149] width 72 height 25
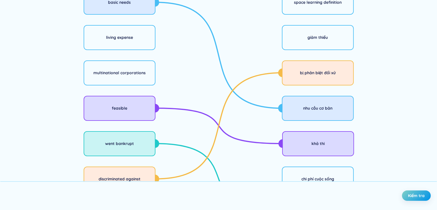
scroll to position [72, 0]
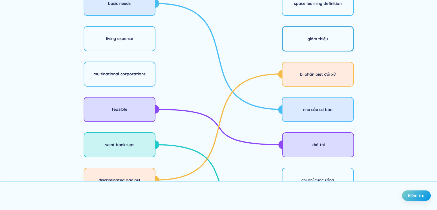
click at [328, 33] on div "giảm thiểu" at bounding box center [318, 38] width 72 height 25
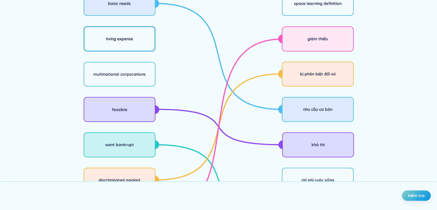
click at [119, 41] on div "living expense" at bounding box center [119, 39] width 27 height 6
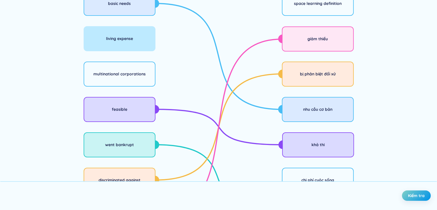
scroll to position [111, 0]
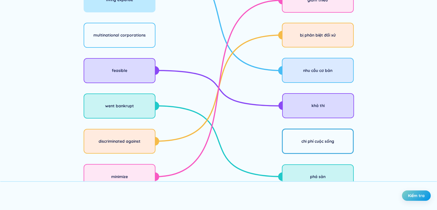
drag, startPoint x: 329, startPoint y: 139, endPoint x: 317, endPoint y: 138, distance: 11.6
click at [327, 139] on div "chi phí cuộc sống" at bounding box center [317, 141] width 33 height 6
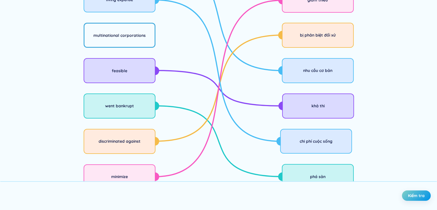
drag, startPoint x: 115, startPoint y: 38, endPoint x: 131, endPoint y: 40, distance: 16.5
click at [116, 38] on div "multinational corporations" at bounding box center [120, 35] width 72 height 25
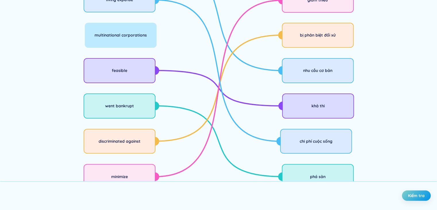
scroll to position [63, 0]
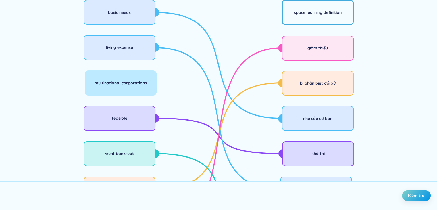
click at [334, 20] on div "space learning definition" at bounding box center [318, 12] width 72 height 25
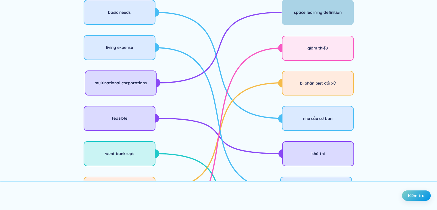
click at [291, 18] on div "space learning definition" at bounding box center [318, 12] width 72 height 25
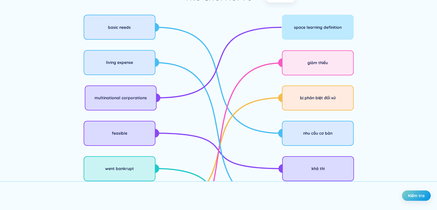
scroll to position [40, 0]
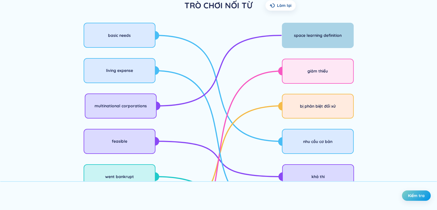
click at [309, 41] on div "space learning definition" at bounding box center [318, 35] width 72 height 25
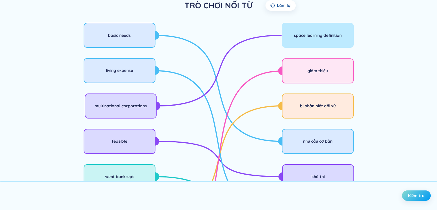
click at [413, 191] on button "Kiểm tra" at bounding box center [416, 195] width 29 height 10
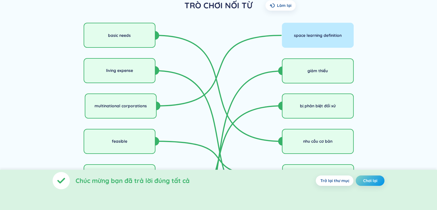
click at [375, 181] on span "Chơi lại" at bounding box center [370, 180] width 14 height 6
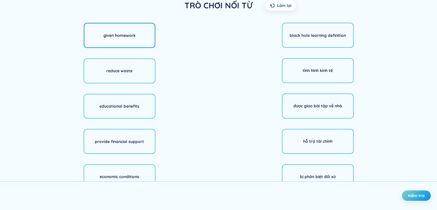
click at [139, 37] on div "given homework" at bounding box center [120, 35] width 72 height 25
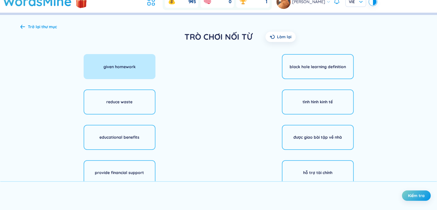
scroll to position [0, 0]
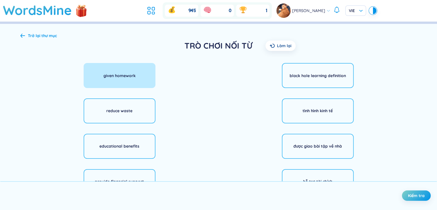
click at [41, 34] on div "Trở lại thư mục" at bounding box center [42, 35] width 29 height 6
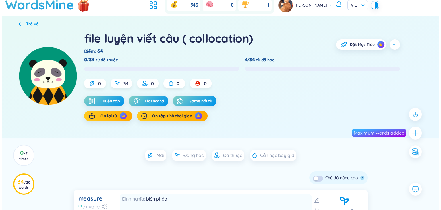
scroll to position [5, 0]
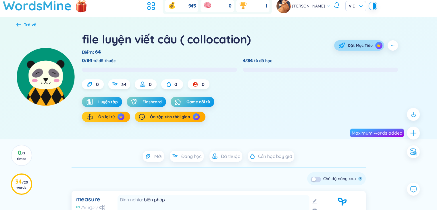
click at [363, 44] on span "Đặt Mục Tiêu" at bounding box center [359, 45] width 25 height 6
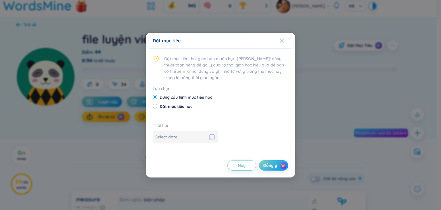
click at [179, 107] on span "Đặt mục tiêu học" at bounding box center [175, 106] width 37 height 6
click at [157, 107] on input "Đặt mục tiêu học" at bounding box center [155, 106] width 4 height 4
radio input "true"
radio input "false"
click at [184, 136] on input at bounding box center [181, 136] width 52 height 6
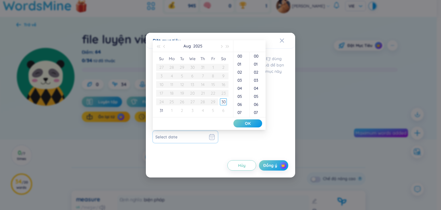
click at [204, 139] on div at bounding box center [185, 136] width 60 height 7
click at [251, 120] on li "OK" at bounding box center [247, 123] width 29 height 10
click at [250, 123] on li "OK" at bounding box center [247, 123] width 29 height 10
click at [249, 123] on li "OK" at bounding box center [247, 123] width 29 height 10
click at [241, 73] on div "02" at bounding box center [241, 72] width 16 height 8
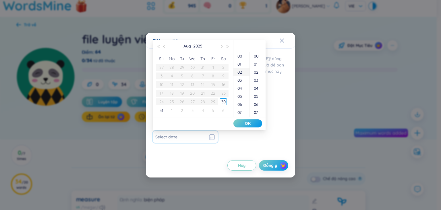
type input "[DATE] 02:00:00"
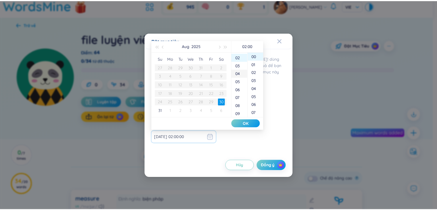
scroll to position [16, 0]
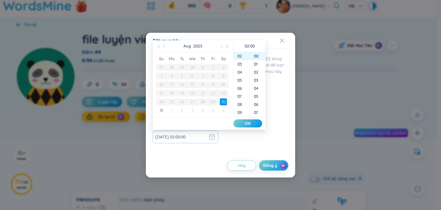
click at [253, 124] on li "OK" at bounding box center [247, 123] width 29 height 10
click at [285, 39] on span "Close" at bounding box center [287, 40] width 15 height 15
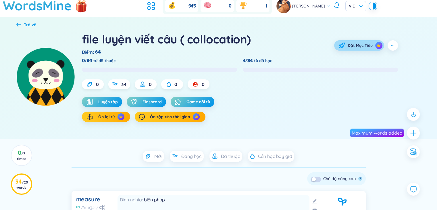
click at [374, 46] on button "Đặt Mục Tiêu" at bounding box center [359, 45] width 50 height 10
radio input "true"
radio input "false"
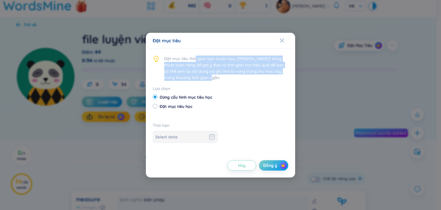
drag, startPoint x: 195, startPoint y: 58, endPoint x: 221, endPoint y: 76, distance: 31.8
click at [221, 76] on span "Đặt mục tiêu thời gian bạn muốn học, [PERSON_NAME]! dùng thuật toán riêng để gợ…" at bounding box center [226, 67] width 124 height 25
drag, startPoint x: 285, startPoint y: 43, endPoint x: 289, endPoint y: 43, distance: 4.3
click at [285, 43] on span "Close" at bounding box center [287, 40] width 15 height 15
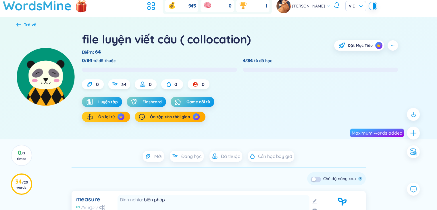
click at [386, 46] on div "Đặt Mục Tiêu" at bounding box center [365, 45] width 63 height 10
click at [389, 48] on button "button" at bounding box center [392, 45] width 10 height 10
click at [395, 70] on div "Chọn kiểu học" at bounding box center [396, 70] width 26 height 6
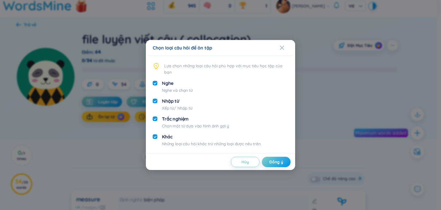
click at [169, 136] on div "Khác" at bounding box center [211, 136] width 99 height 6
click at [155, 137] on input "checkbox" at bounding box center [155, 136] width 5 height 5
checkbox input "true"
click at [154, 122] on div at bounding box center [155, 121] width 5 height 13
click at [154, 119] on input "checkbox" at bounding box center [155, 118] width 5 height 5
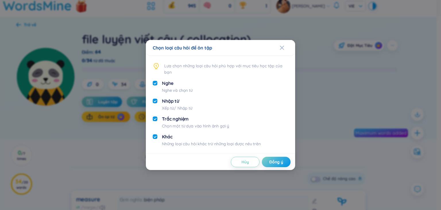
checkbox input "false"
click at [155, 102] on input "checkbox" at bounding box center [155, 100] width 5 height 5
checkbox input "false"
click at [155, 141] on div at bounding box center [155, 139] width 5 height 13
click at [154, 137] on input "checkbox" at bounding box center [155, 136] width 5 height 5
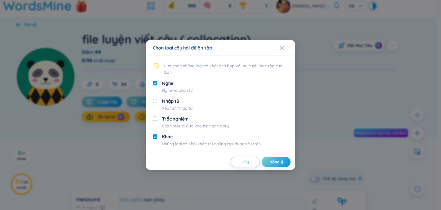
checkbox input "false"
click at [156, 117] on input "checkbox" at bounding box center [155, 118] width 5 height 5
checkbox input "true"
click at [269, 160] on button "Đồng ý" at bounding box center [276, 161] width 29 height 10
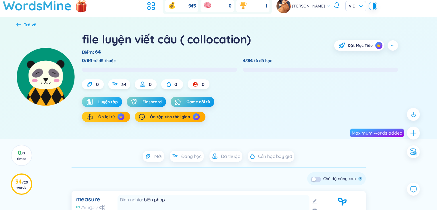
click at [100, 100] on span "Luyện tập" at bounding box center [108, 102] width 20 height 6
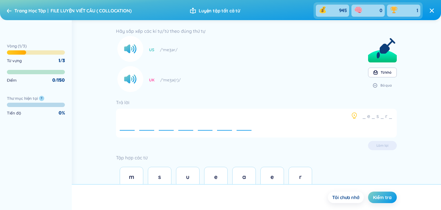
drag, startPoint x: 441, startPoint y: 140, endPoint x: 441, endPoint y: 150, distance: 9.2
click at [436, 150] on div "Hãy sắp xếp các kí tự/từ theo đúng thứ tự US /ˈmeʒər/ [GEOGRAPHIC_DATA] /ˈmeʒə(…" at bounding box center [256, 102] width 369 height 164
click at [121, 172] on button "m" at bounding box center [132, 176] width 24 height 20
click at [214, 175] on span "e" at bounding box center [215, 176] width 3 height 7
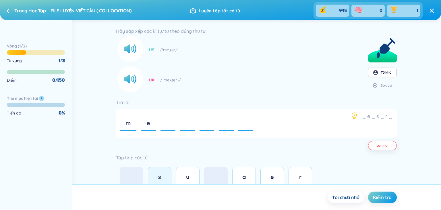
click at [164, 178] on div "s" at bounding box center [159, 177] width 11 height 8
click at [195, 175] on button "u" at bounding box center [188, 176] width 24 height 20
click at [173, 124] on div "s" at bounding box center [167, 123] width 14 height 20
click at [171, 124] on div "u" at bounding box center [167, 123] width 15 height 20
drag, startPoint x: 250, startPoint y: 174, endPoint x: 244, endPoint y: 172, distance: 6.8
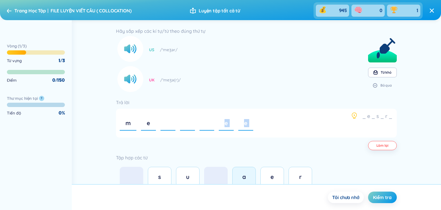
click at [250, 174] on button "a" at bounding box center [244, 176] width 24 height 20
click at [167, 174] on button "s" at bounding box center [160, 176] width 24 height 20
drag, startPoint x: 190, startPoint y: 178, endPoint x: 202, endPoint y: 179, distance: 11.8
click at [190, 178] on div "u" at bounding box center [187, 177] width 11 height 8
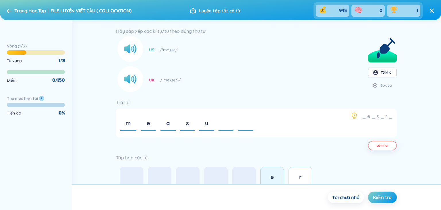
click at [267, 174] on div "e" at bounding box center [271, 177] width 11 height 8
click at [308, 177] on button "r" at bounding box center [300, 176] width 24 height 20
click at [244, 125] on span "r" at bounding box center [245, 122] width 3 height 7
click at [220, 124] on div "e" at bounding box center [225, 123] width 15 height 20
click at [303, 172] on button "r" at bounding box center [300, 176] width 24 height 20
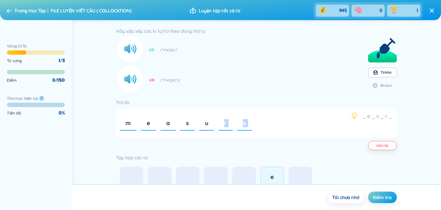
click at [279, 173] on button "e" at bounding box center [272, 176] width 24 height 20
click at [392, 200] on button "Kiểm tra" at bounding box center [382, 196] width 29 height 11
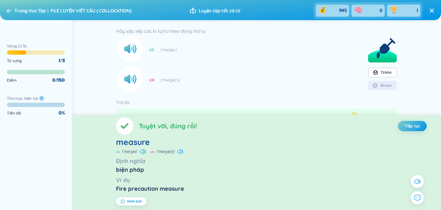
click at [414, 127] on span "Tiếp tục" at bounding box center [411, 126] width 15 height 6
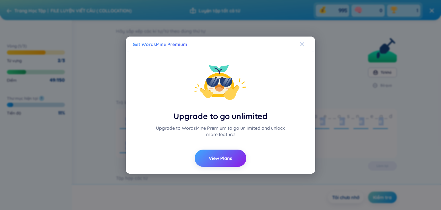
click at [300, 40] on div "Close" at bounding box center [302, 43] width 5 height 15
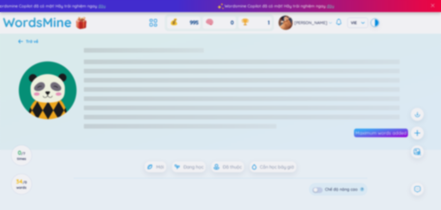
click at [303, 44] on body "Wordsmine Copilot đã có mặt! Hãy trải nghiệm ngay đây Wordsmine Copilot đã có m…" at bounding box center [220, 105] width 441 height 210
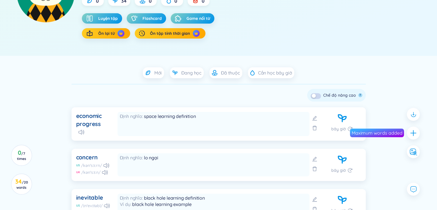
scroll to position [114, 0]
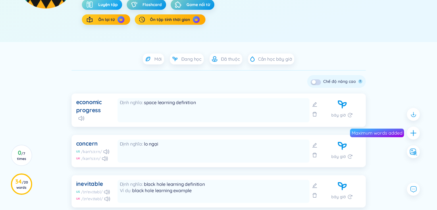
click at [108, 8] on button "Luyện tập" at bounding box center [102, 4] width 40 height 10
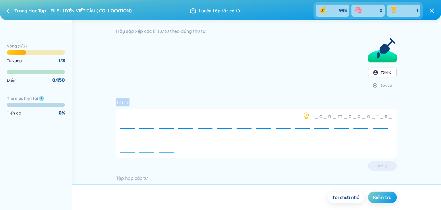
drag, startPoint x: 441, startPoint y: 82, endPoint x: 441, endPoint y: 101, distance: 19.5
click at [436, 101] on div "Hãy sắp xếp các kí tự/từ theo đúng thứ tự Từ khó Bỏ qua Trả lời _ c _ n _ m _ c…" at bounding box center [256, 102] width 369 height 164
click at [160, 32] on div "Hãy sắp xếp các kí tự/từ theo đúng thứ tự" at bounding box center [160, 31] width 89 height 8
click at [211, 12] on span "Luyện tập tất cả từ" at bounding box center [219, 10] width 41 height 6
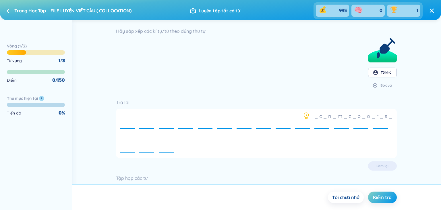
drag, startPoint x: 438, startPoint y: 11, endPoint x: 434, endPoint y: 11, distance: 3.7
click at [436, 11] on header "Trang Học Tập FILE LUYỆN VIẾT CÂU ( COLLOCATION) Luyện tập tất cả từ 995 0 1" at bounding box center [220, 10] width 441 height 20
click at [433, 11] on icon at bounding box center [431, 10] width 5 height 5
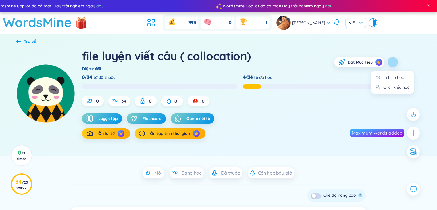
click at [395, 61] on button "button" at bounding box center [392, 62] width 10 height 10
click at [402, 86] on div "Chọn kiểu học" at bounding box center [396, 87] width 26 height 6
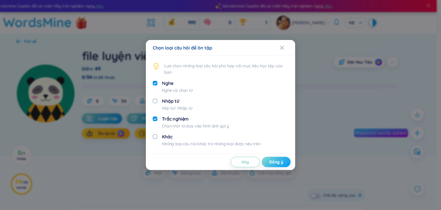
click at [281, 160] on span "Đồng ý" at bounding box center [276, 162] width 14 height 6
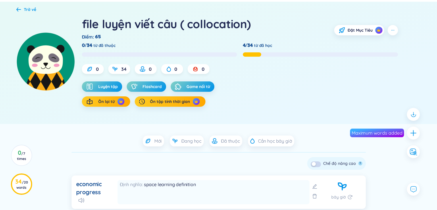
scroll to position [20, 0]
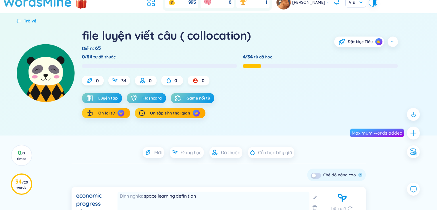
click at [48, 83] on img at bounding box center [45, 73] width 59 height 59
click at [92, 102] on button "Luyện tập" at bounding box center [102, 98] width 40 height 10
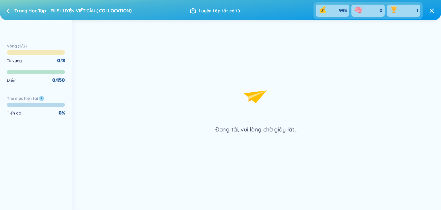
click at [263, 104] on icon "Lottie animation" at bounding box center [268, 101] width 15 height 7
click at [263, 104] on icon "Lottie animation" at bounding box center [264, 101] width 15 height 7
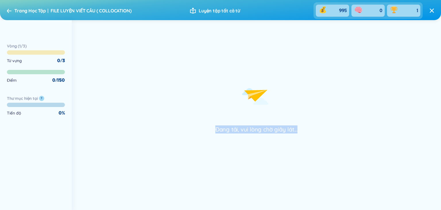
click at [263, 104] on icon "Lottie animation" at bounding box center [260, 101] width 15 height 7
click at [263, 104] on icon "Lottie animation" at bounding box center [256, 96] width 86 height 57
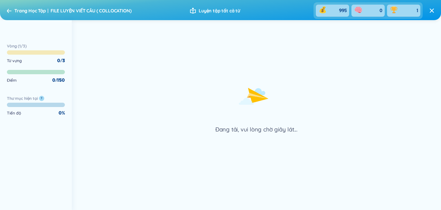
click at [262, 103] on icon "Lottie animation" at bounding box center [256, 96] width 86 height 57
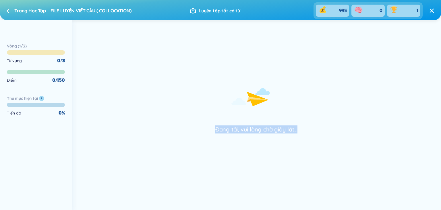
click at [262, 102] on icon "Lottie animation" at bounding box center [256, 96] width 86 height 57
click at [262, 102] on icon "Lottie animation" at bounding box center [267, 101] width 15 height 7
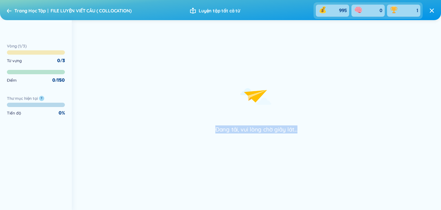
click at [262, 102] on icon "Lottie animation" at bounding box center [263, 101] width 15 height 7
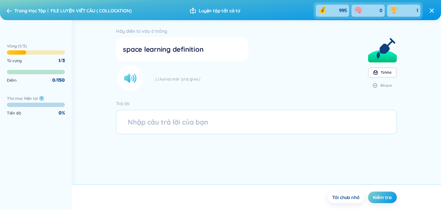
click at [131, 80] on circle at bounding box center [130, 78] width 26 height 26
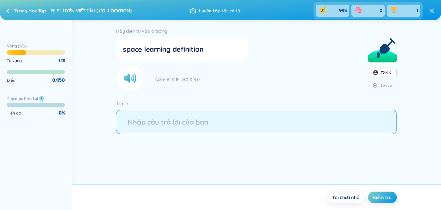
click at [170, 124] on input "string" at bounding box center [256, 122] width 280 height 24
type input "economic progress"
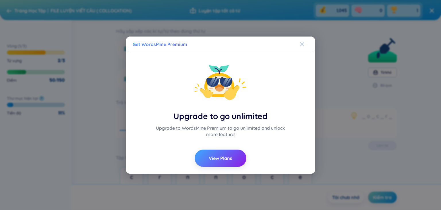
click at [304, 45] on span "Close" at bounding box center [307, 43] width 15 height 15
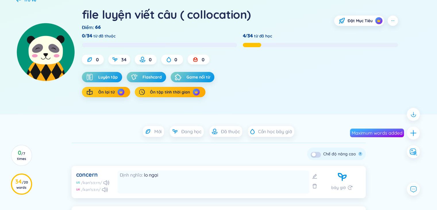
scroll to position [40, 0]
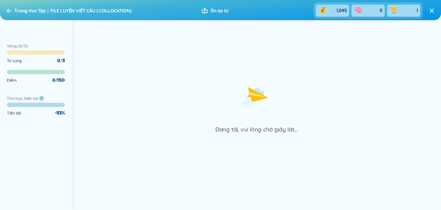
click at [29, 8] on span "Trang Học Tập" at bounding box center [30, 11] width 32 height 6
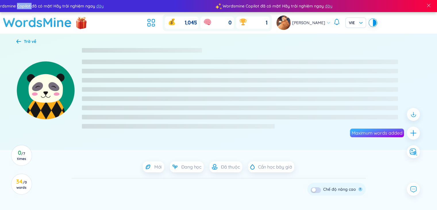
click at [29, 8] on div "Wordsmine Copilot đã có mặt! Hãy trải nghiệm ngay đây Wordsmine Copilot đã có m…" at bounding box center [218, 161] width 437 height 323
click at [54, 19] on h1 "WordsMine" at bounding box center [37, 22] width 69 height 20
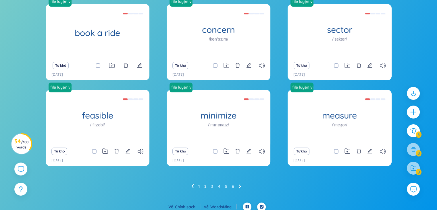
scroll to position [75, 0]
